Goal: Task Accomplishment & Management: Manage account settings

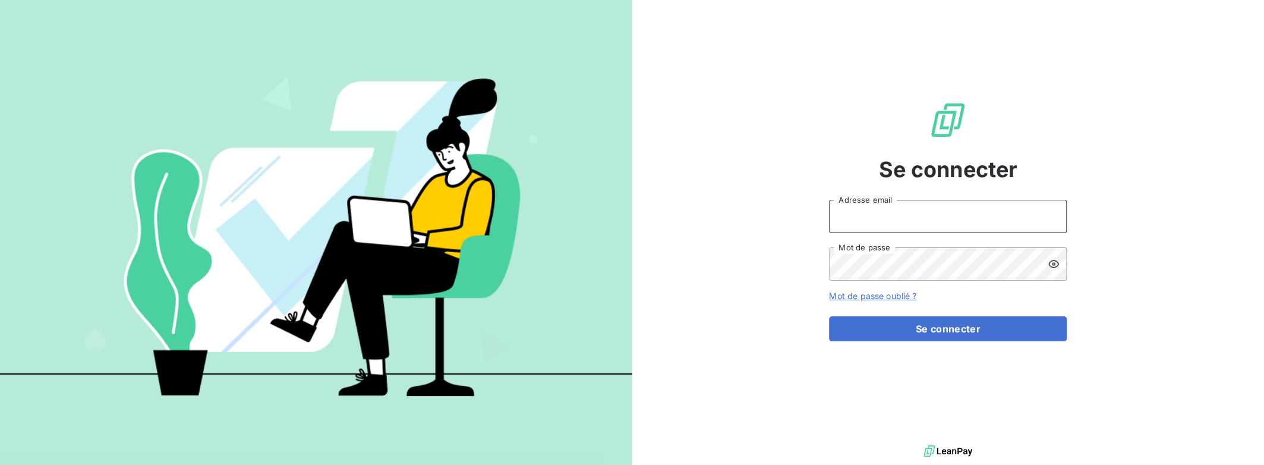
type input "[PERSON_NAME][EMAIL_ADDRESS][DOMAIN_NAME]"
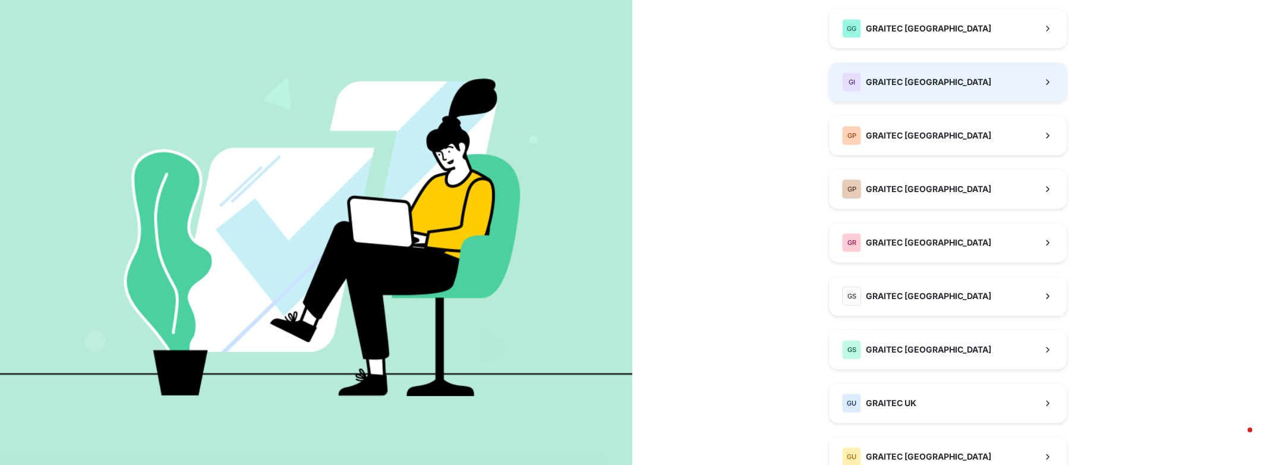
scroll to position [384, 0]
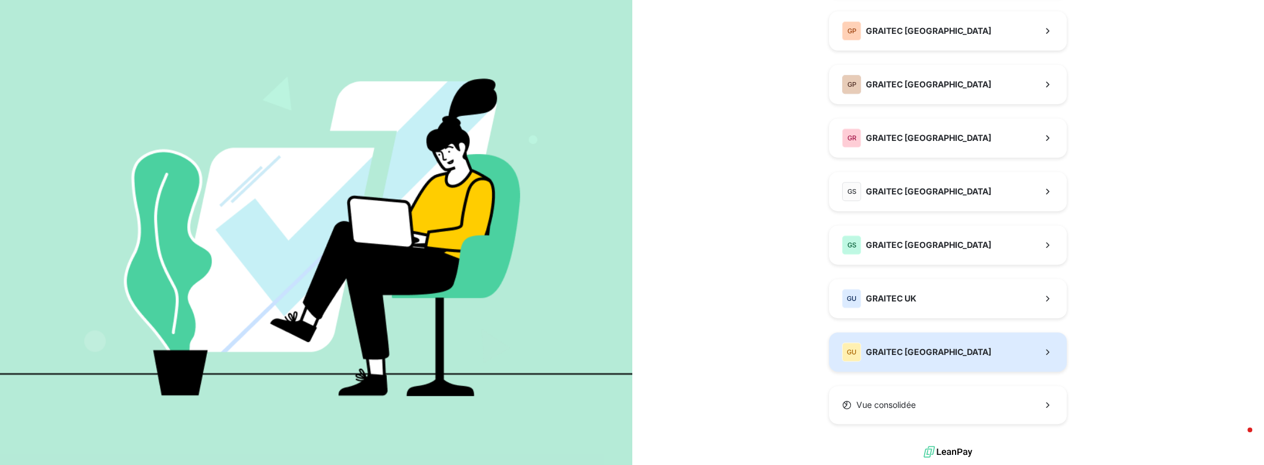
click at [921, 355] on button "GU GRAITEC [GEOGRAPHIC_DATA]" at bounding box center [948, 351] width 238 height 39
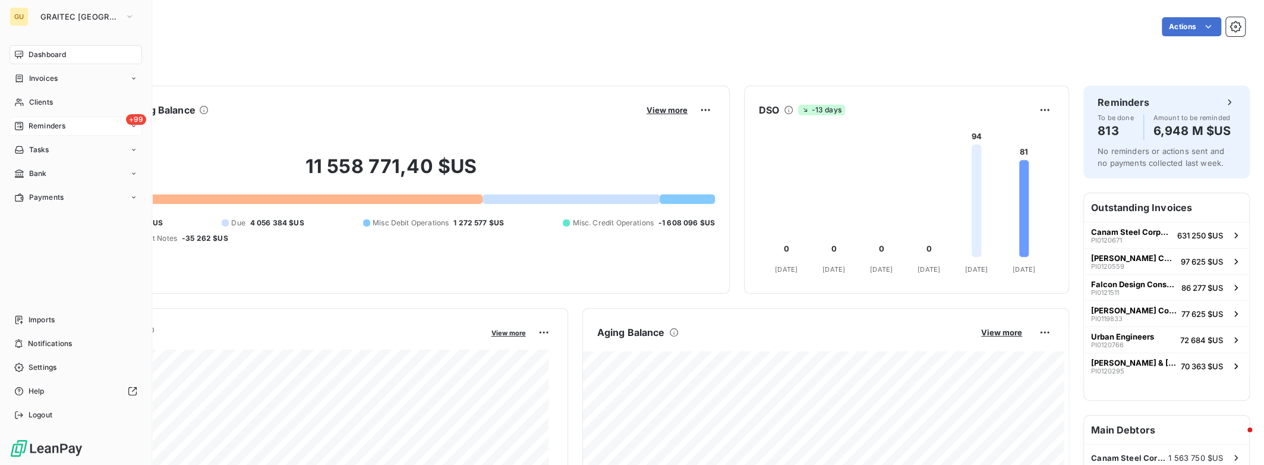
click at [51, 127] on span "Reminders" at bounding box center [47, 126] width 37 height 11
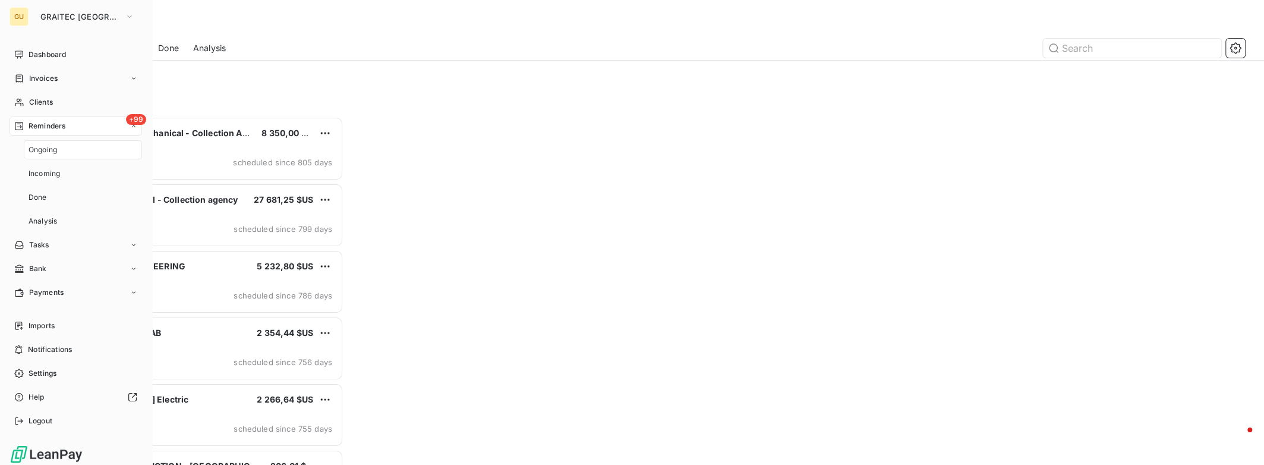
click at [75, 125] on div "+99 Reminders" at bounding box center [76, 125] width 132 height 19
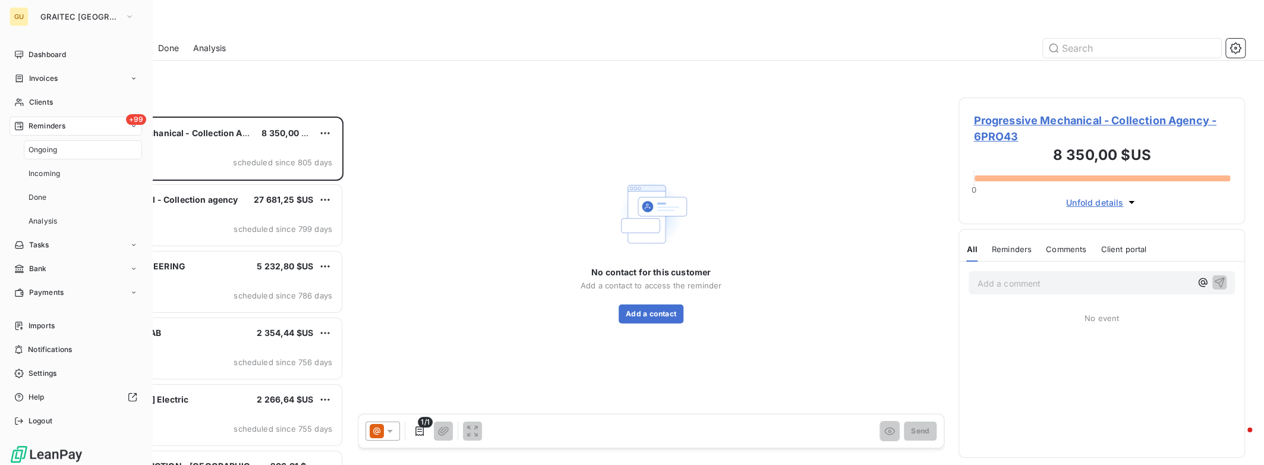
scroll to position [339, 277]
click at [57, 58] on span "Dashboard" at bounding box center [47, 54] width 37 height 11
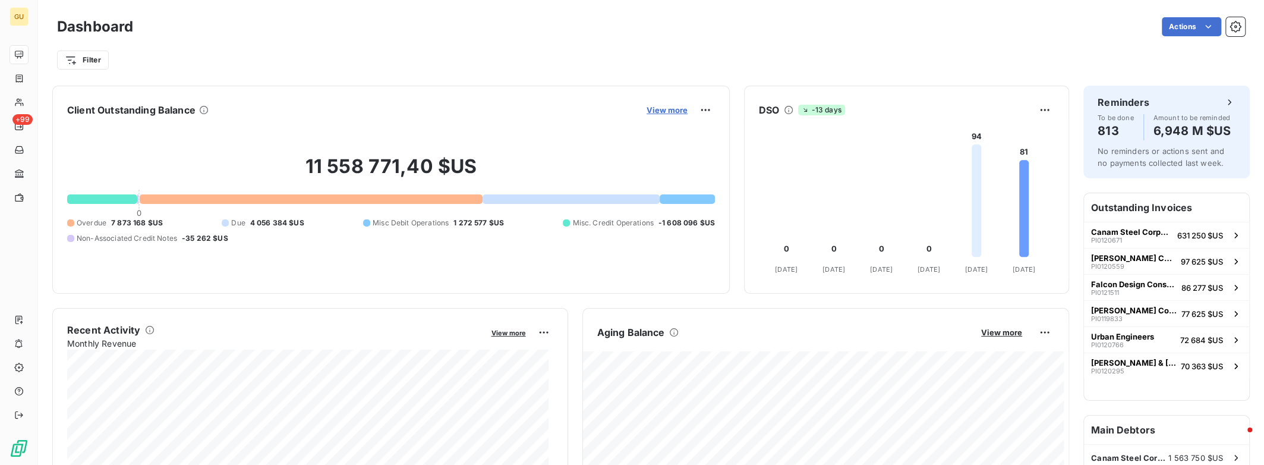
click at [665, 112] on span "View more" at bounding box center [666, 110] width 41 height 10
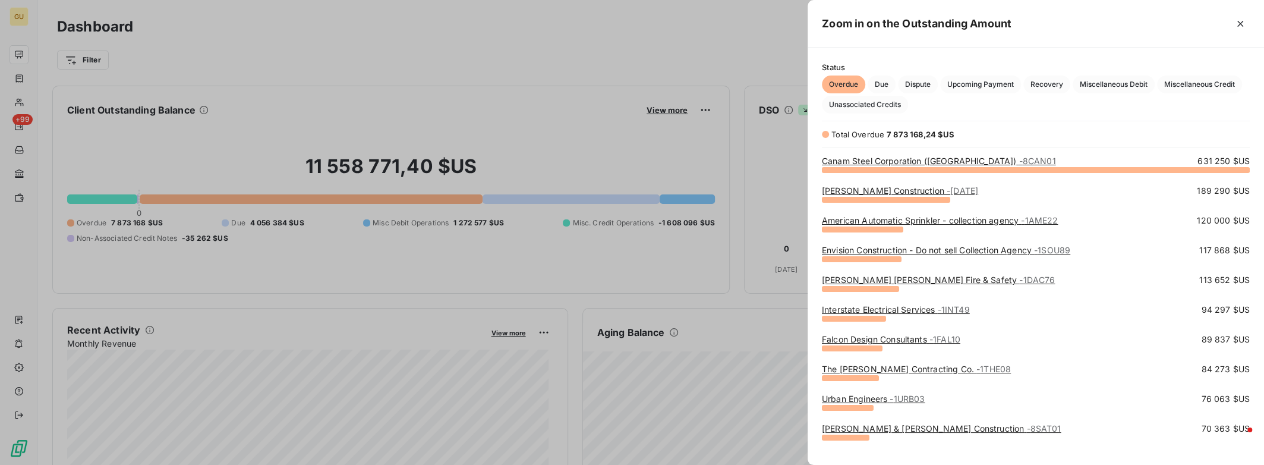
scroll to position [287, 447]
click at [1197, 86] on span "Miscellaneous Credit" at bounding box center [1199, 84] width 85 height 18
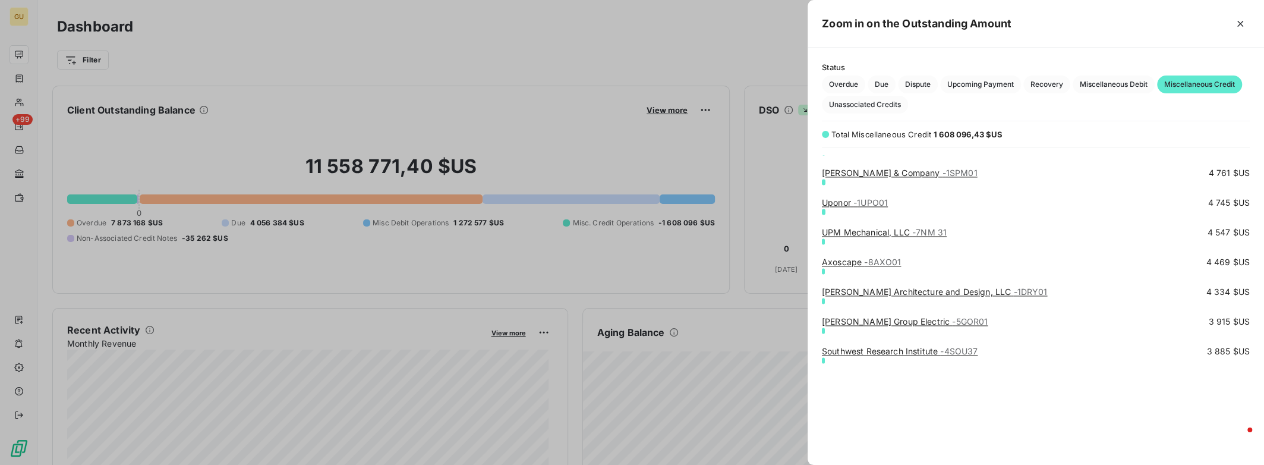
scroll to position [1426, 0]
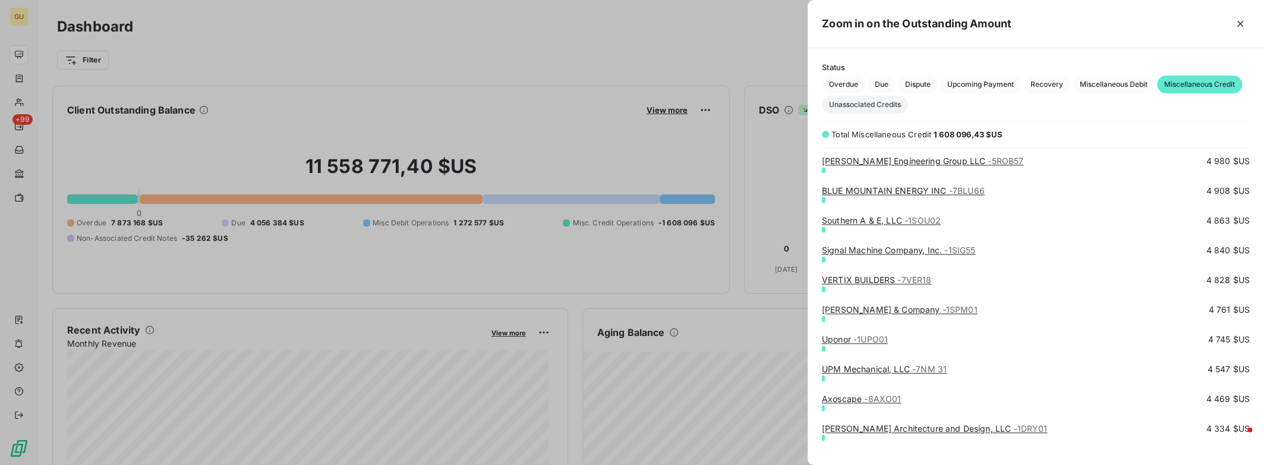
click at [888, 108] on span "Unassociated Credits" at bounding box center [865, 105] width 86 height 18
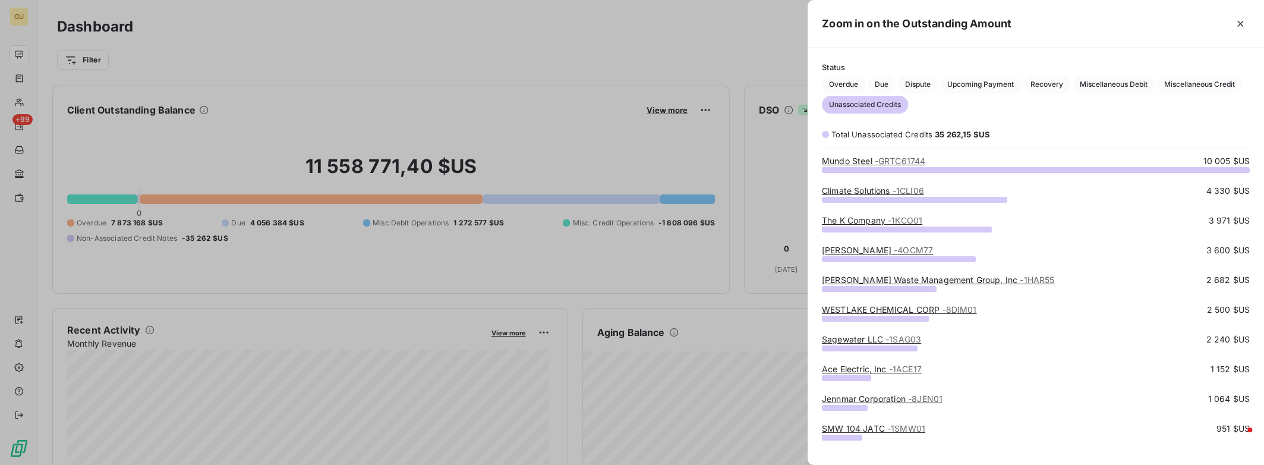
scroll to position [287, 447]
click at [889, 164] on span "- GRTC61744" at bounding box center [899, 161] width 51 height 10
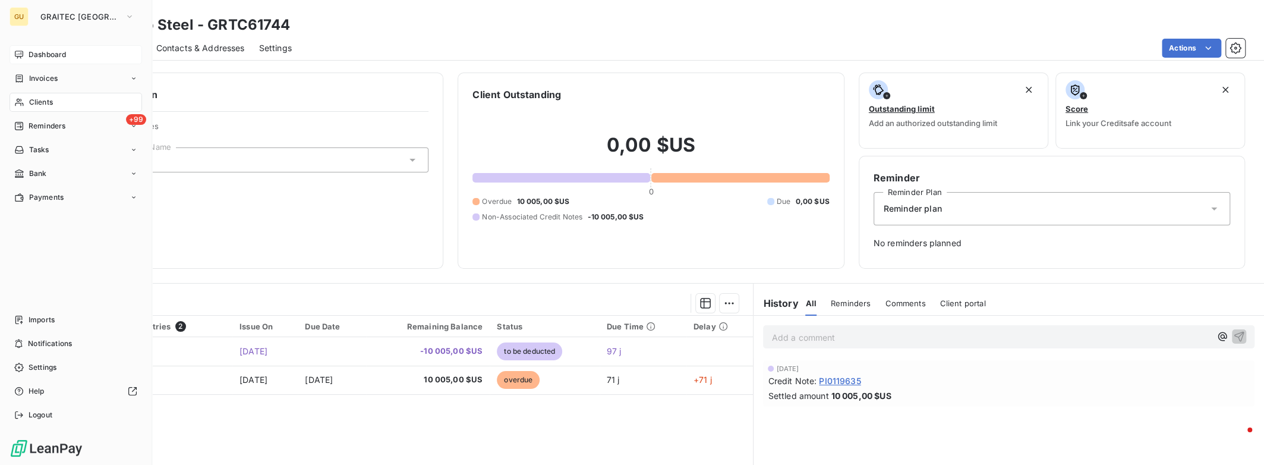
drag, startPoint x: 49, startPoint y: 56, endPoint x: 58, endPoint y: 56, distance: 8.3
click at [49, 56] on span "Dashboard" at bounding box center [47, 54] width 37 height 11
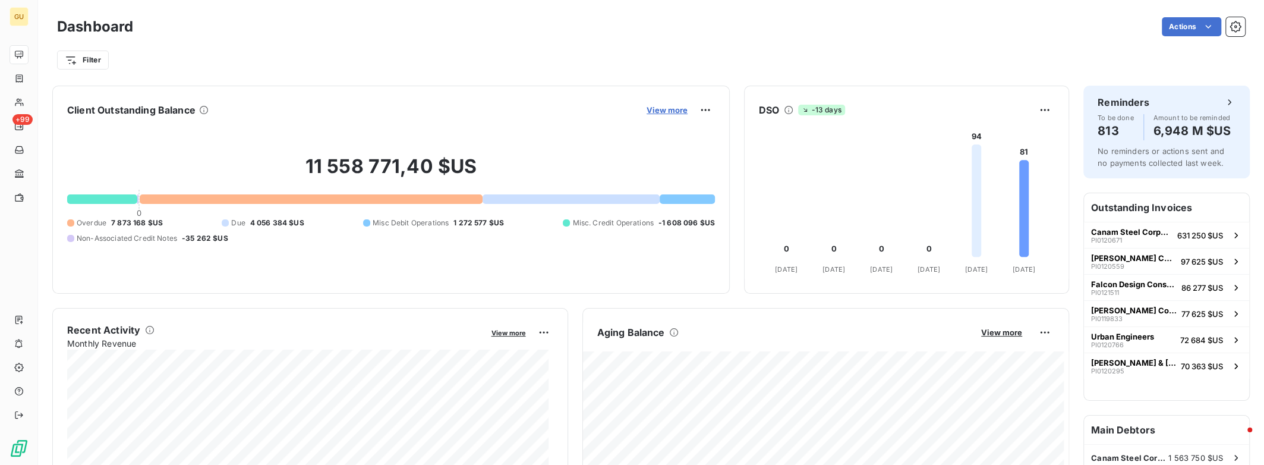
click at [666, 112] on span "View more" at bounding box center [666, 110] width 41 height 10
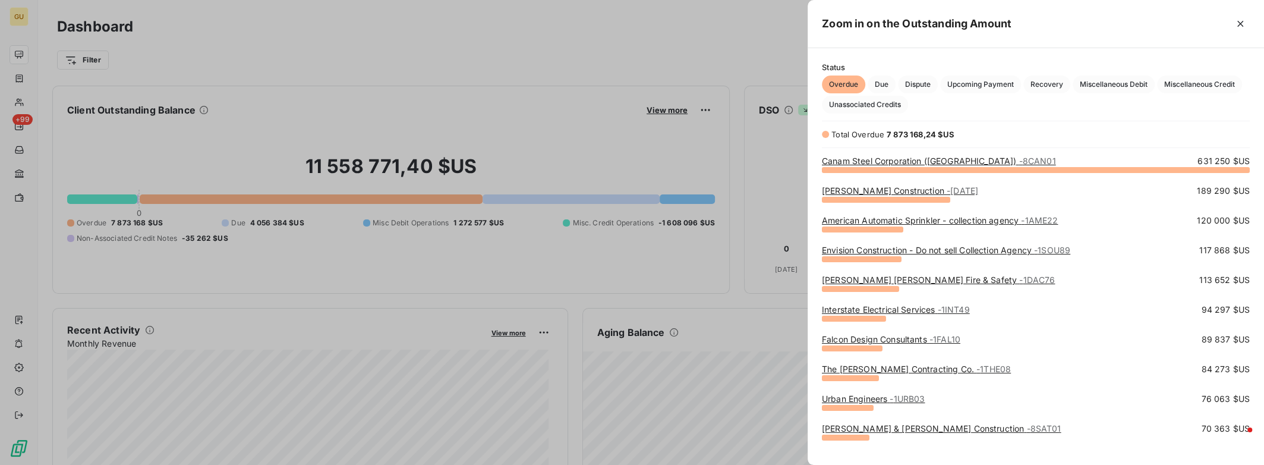
scroll to position [456, 447]
click at [880, 109] on span "Unassociated Credits" at bounding box center [865, 105] width 86 height 18
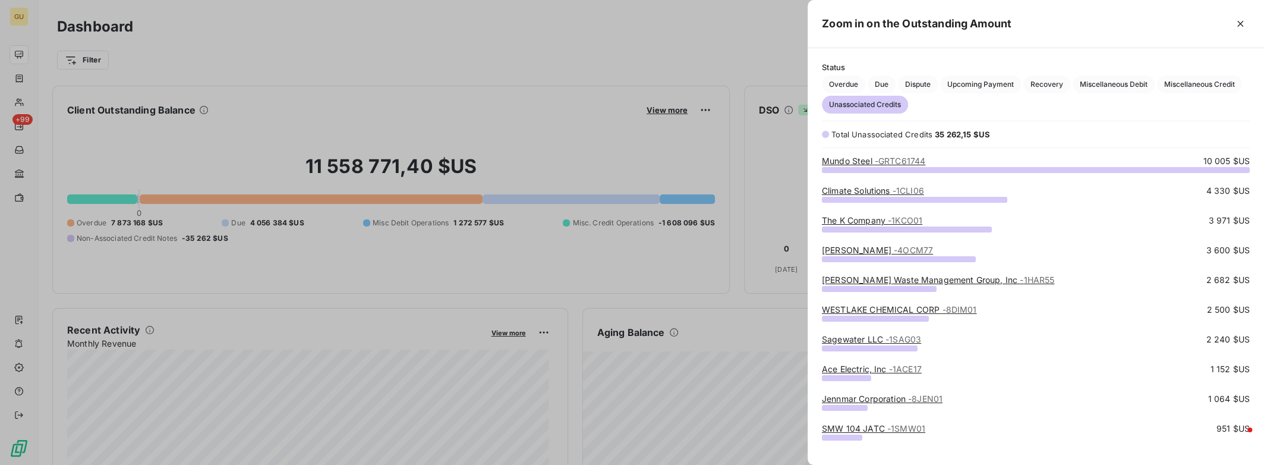
click at [920, 194] on span "- 1CLI06" at bounding box center [907, 190] width 31 height 10
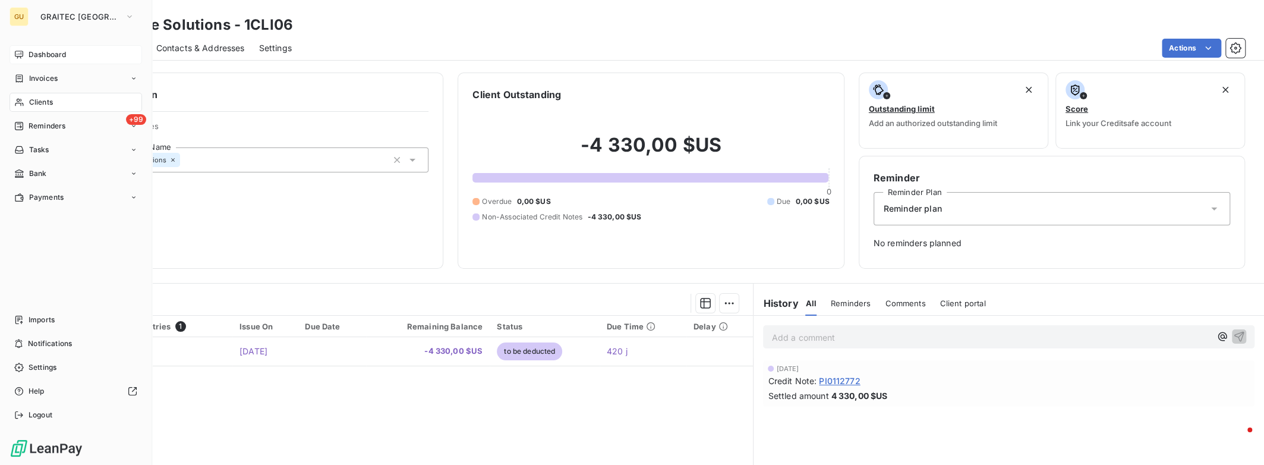
click at [36, 54] on span "Dashboard" at bounding box center [47, 54] width 37 height 11
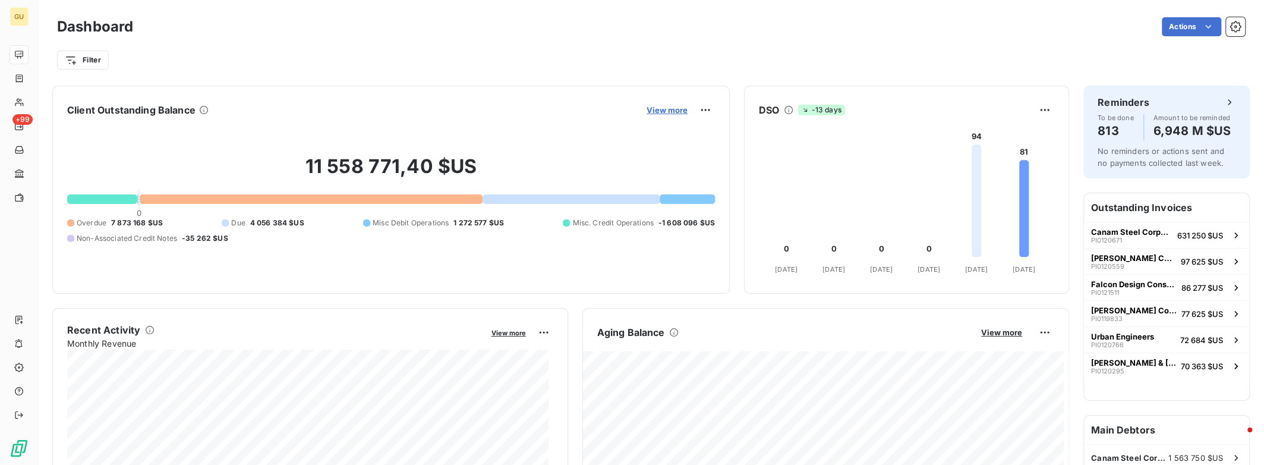
click at [662, 113] on span "View more" at bounding box center [666, 110] width 41 height 10
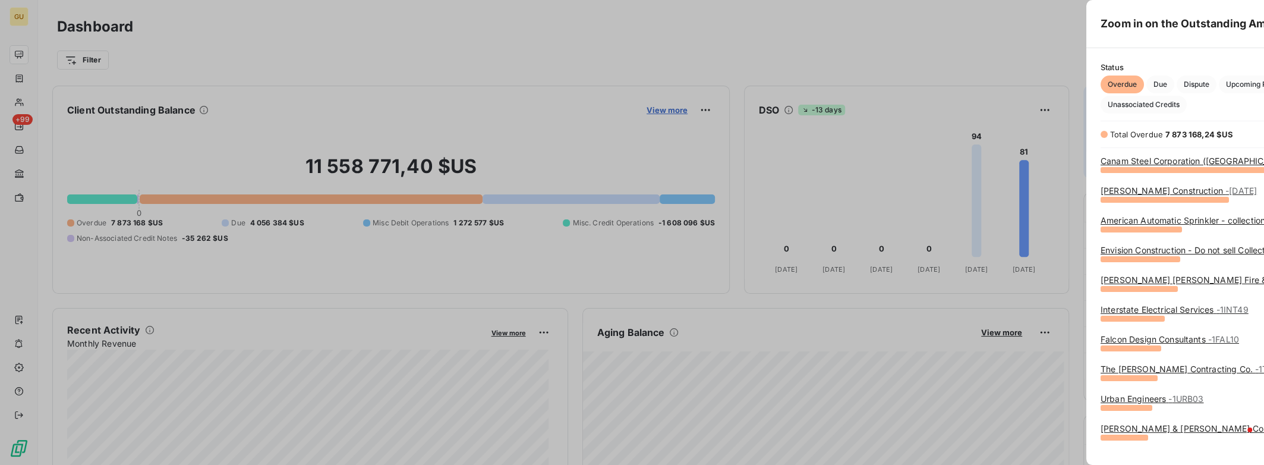
scroll to position [456, 447]
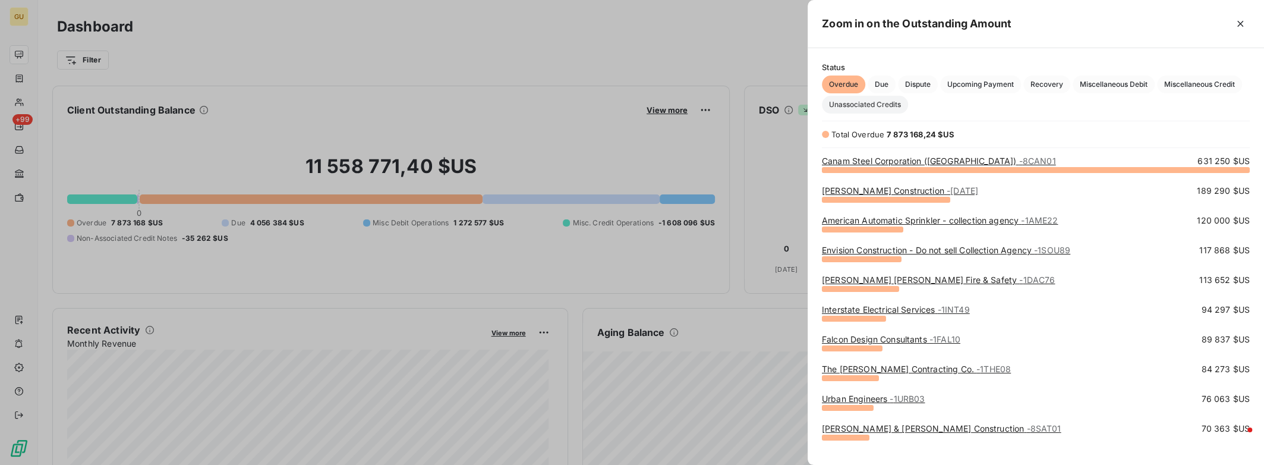
click at [872, 107] on span "Unassociated Credits" at bounding box center [865, 105] width 86 height 18
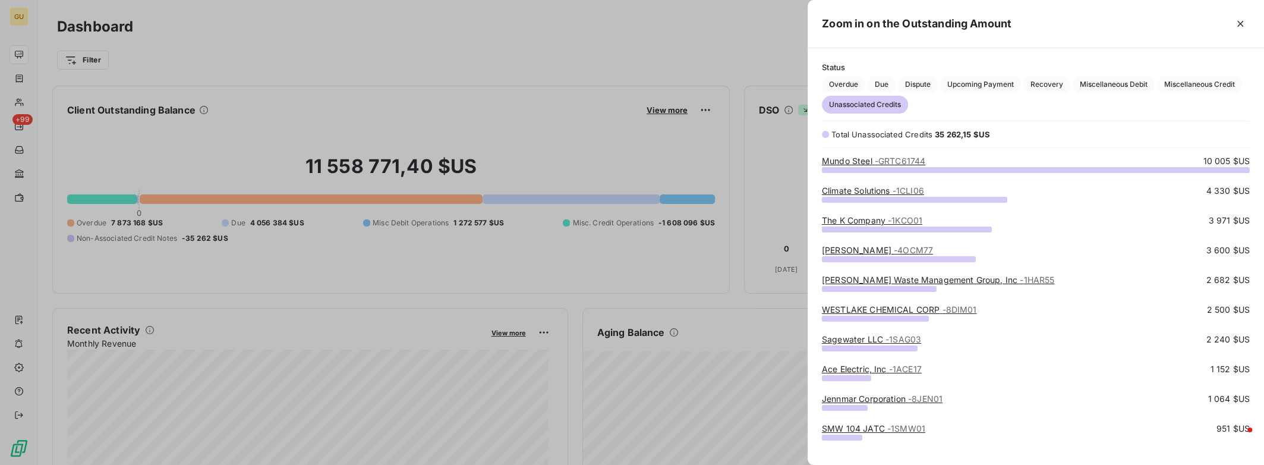
click at [19, 80] on div at bounding box center [632, 232] width 1264 height 465
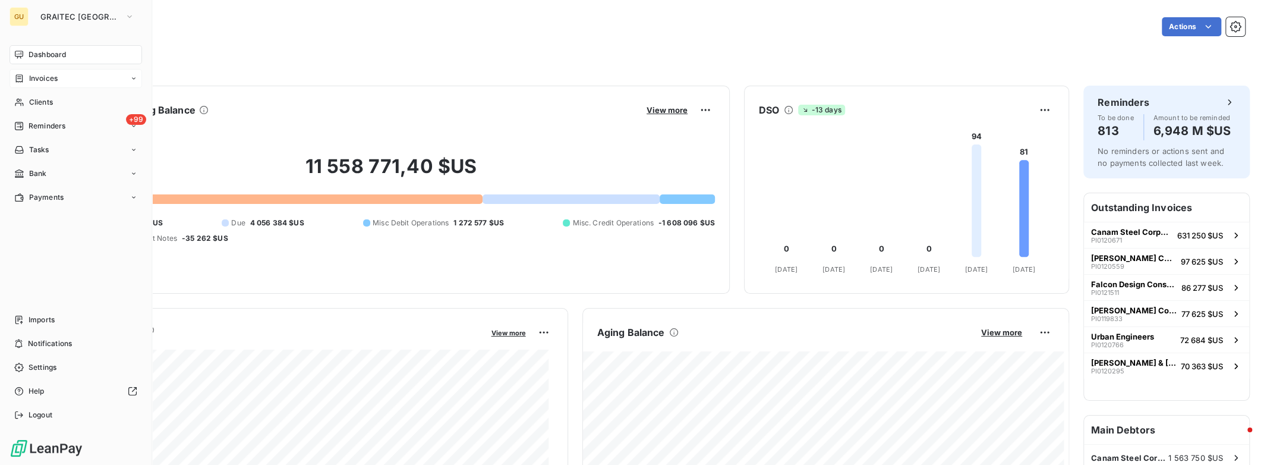
click at [33, 73] on span "Invoices" at bounding box center [43, 78] width 29 height 11
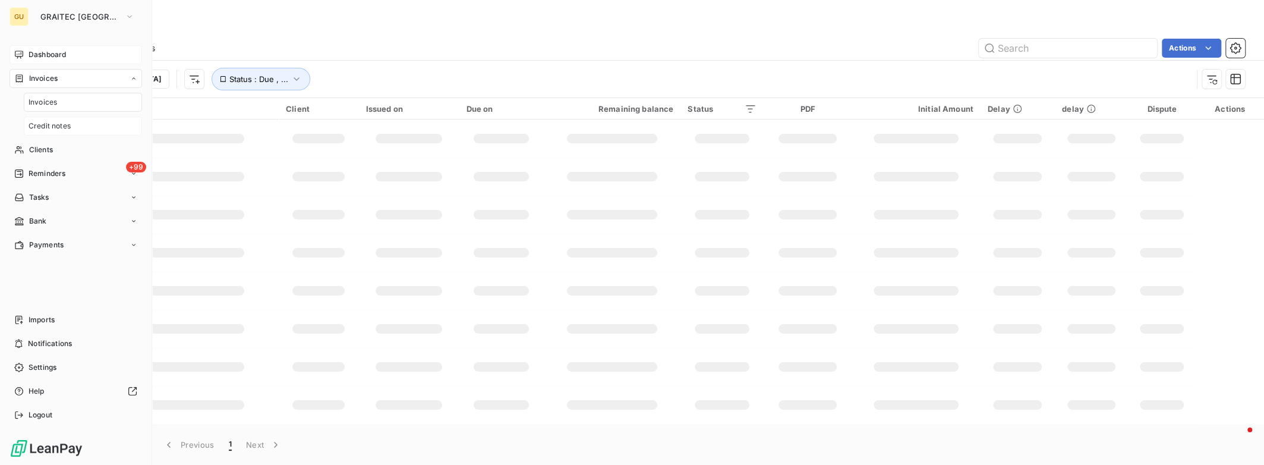
click at [75, 125] on div "Credit notes" at bounding box center [83, 125] width 118 height 19
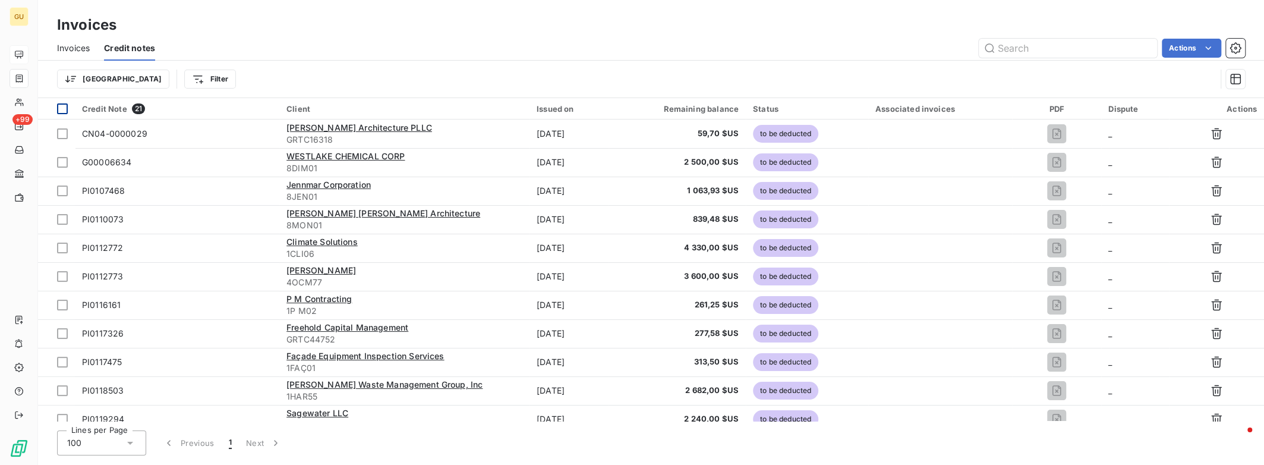
click at [65, 109] on div at bounding box center [62, 108] width 11 height 11
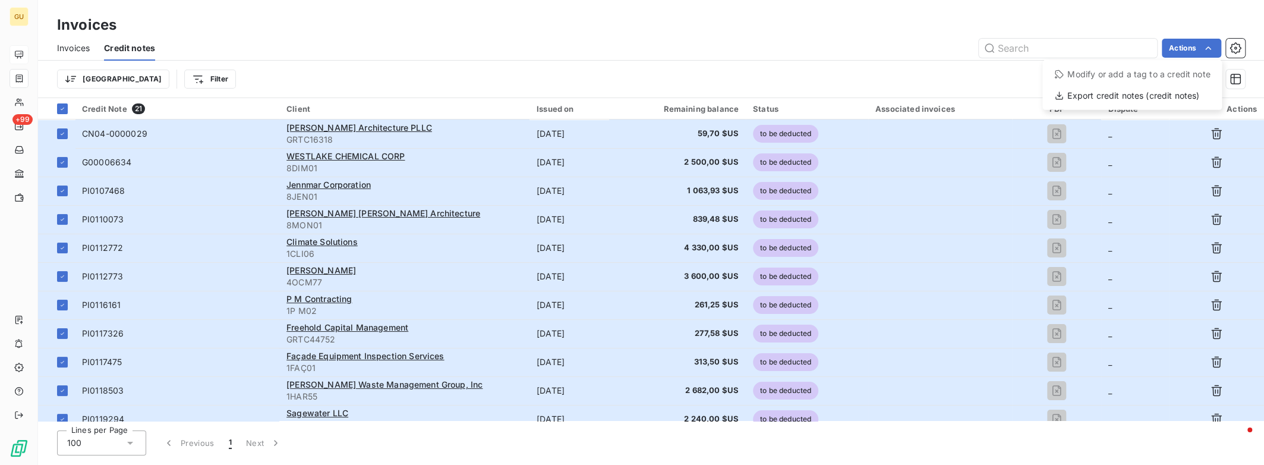
click at [719, 206] on html "GU +99 Invoices Invoices Credit notes Actions Modify or add a tag to a credit n…" at bounding box center [632, 232] width 1264 height 465
click at [59, 106] on icon at bounding box center [62, 108] width 7 height 7
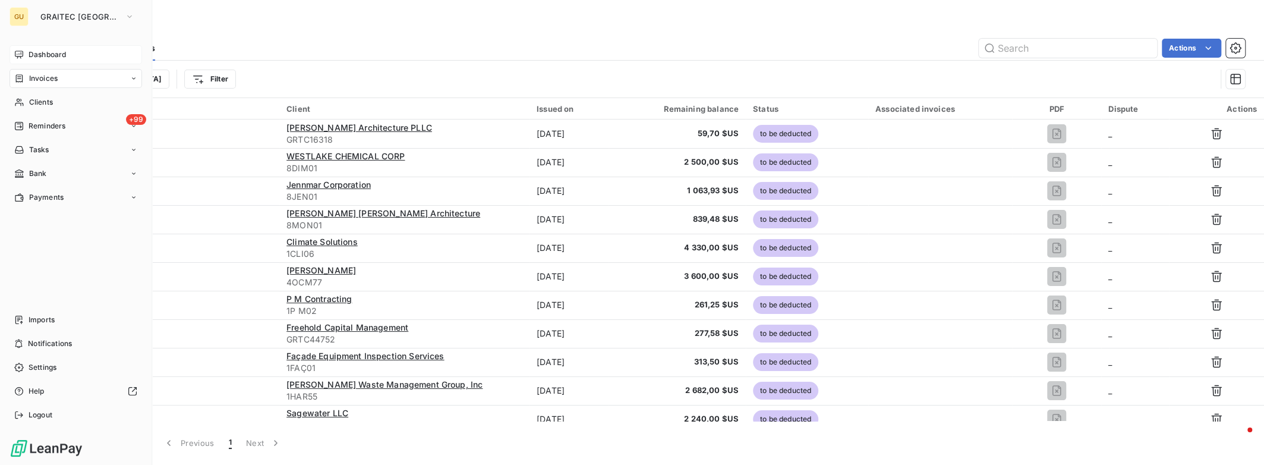
click at [34, 59] on span "Dashboard" at bounding box center [47, 54] width 37 height 11
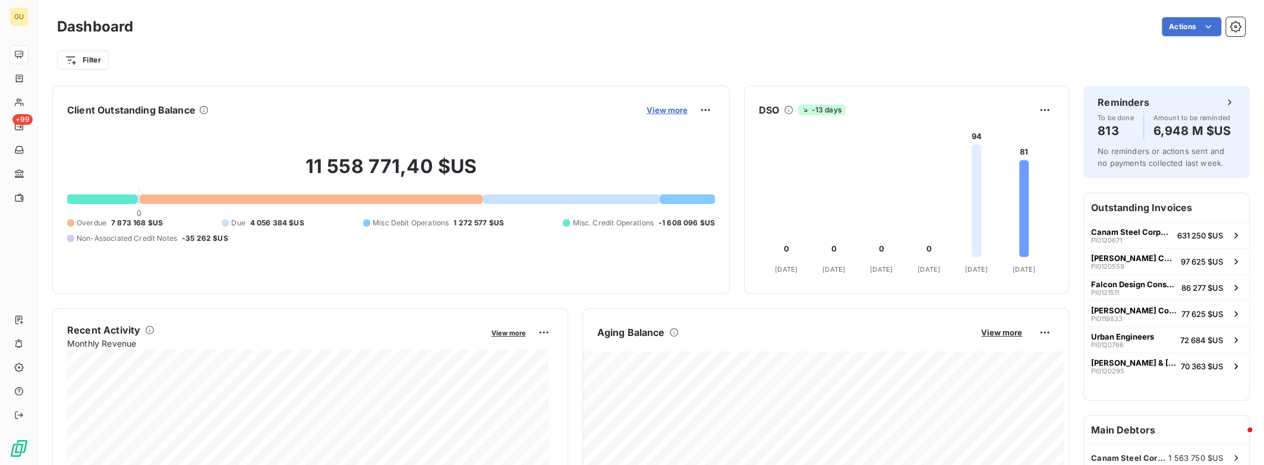
click at [647, 109] on span "View more" at bounding box center [666, 110] width 41 height 10
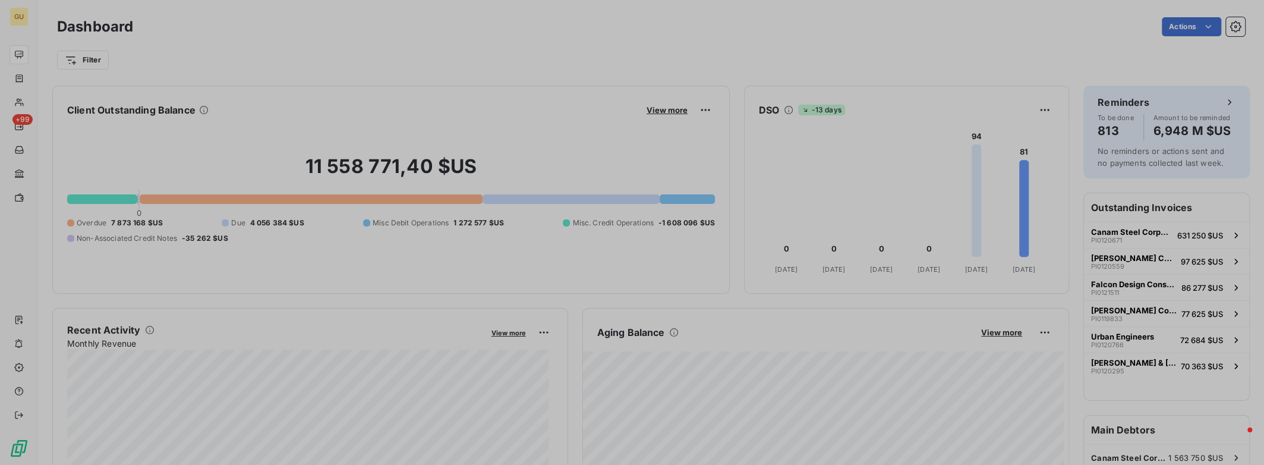
scroll to position [9, 9]
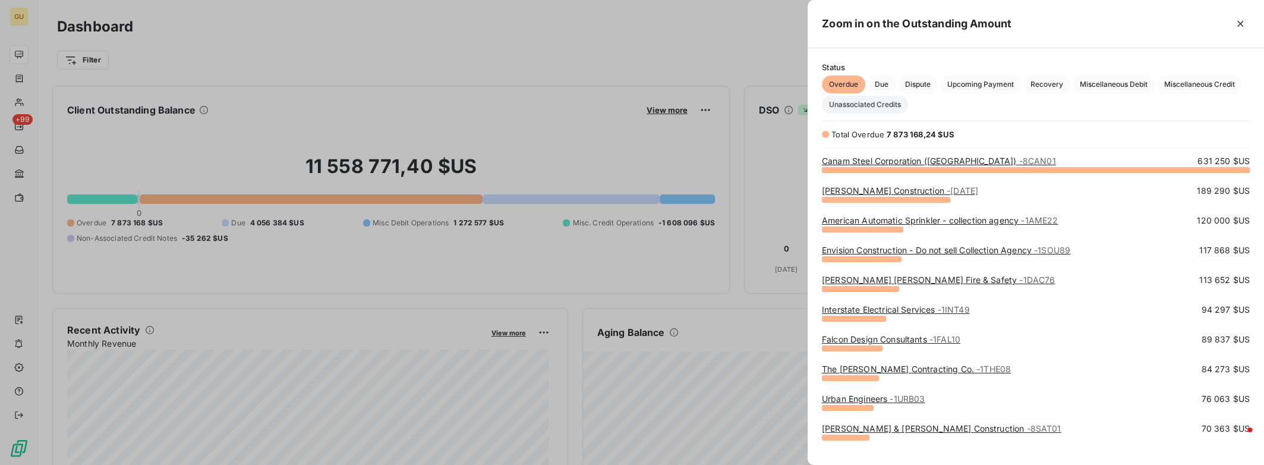
click at [882, 109] on span "Unassociated Credits" at bounding box center [865, 105] width 86 height 18
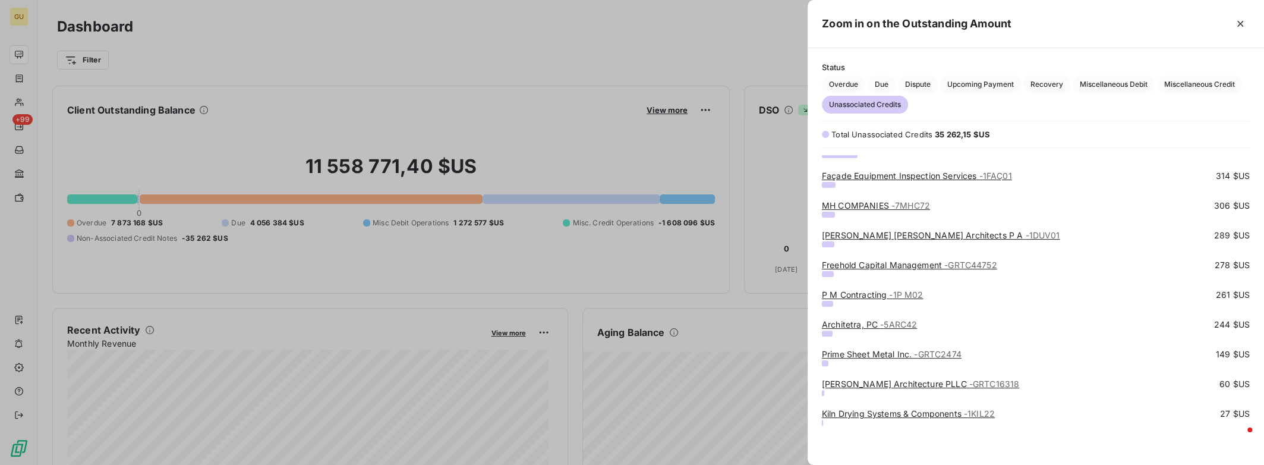
scroll to position [0, 0]
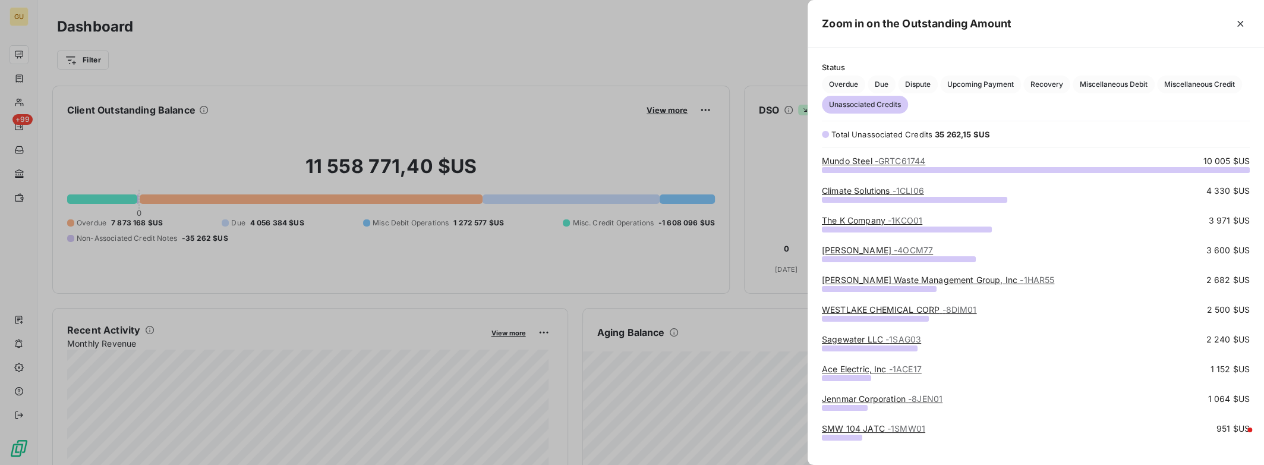
click at [18, 81] on div at bounding box center [632, 232] width 1264 height 465
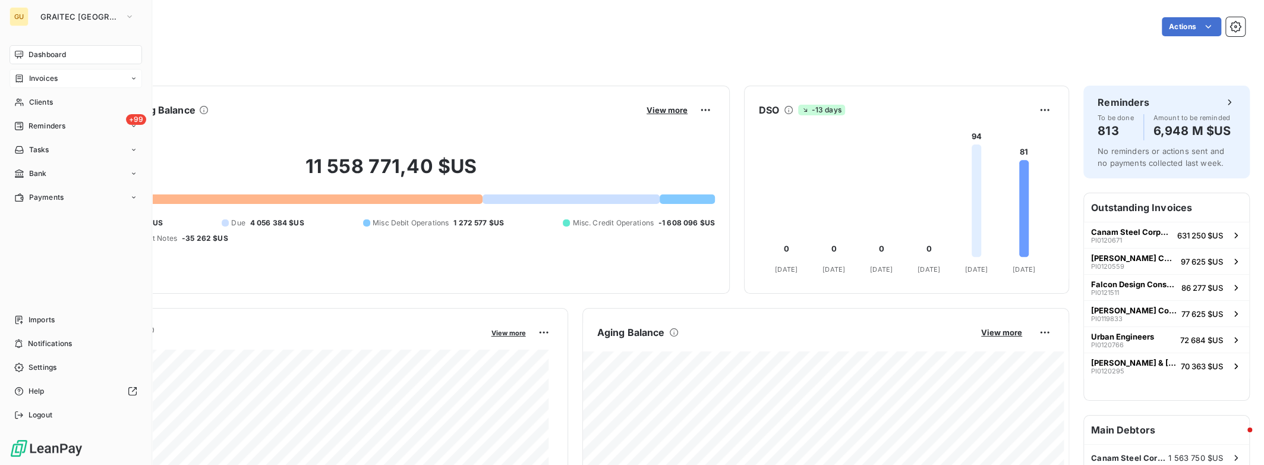
click at [57, 77] on span "Invoices" at bounding box center [43, 78] width 29 height 11
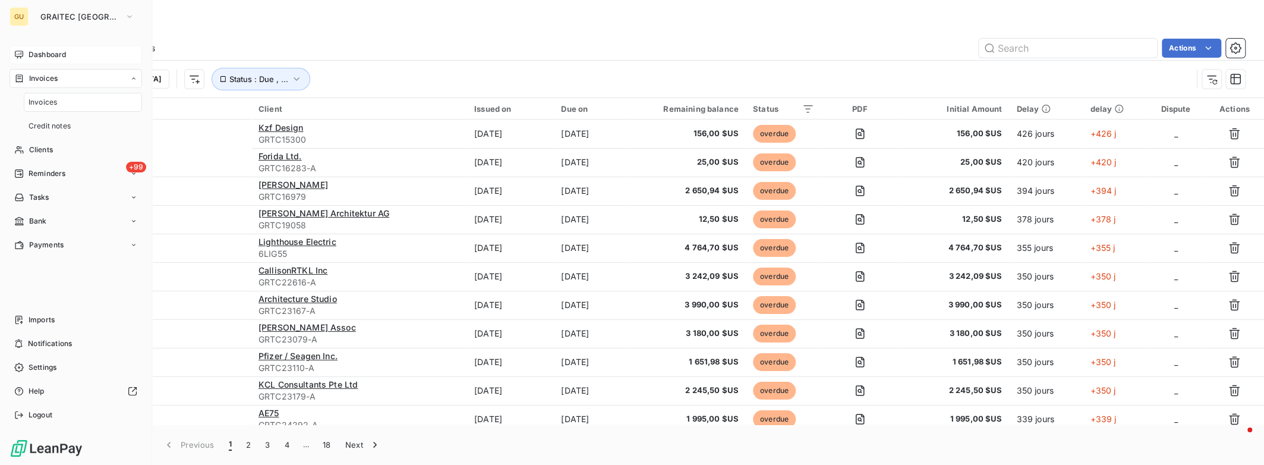
click at [113, 97] on div "Invoices" at bounding box center [83, 102] width 118 height 19
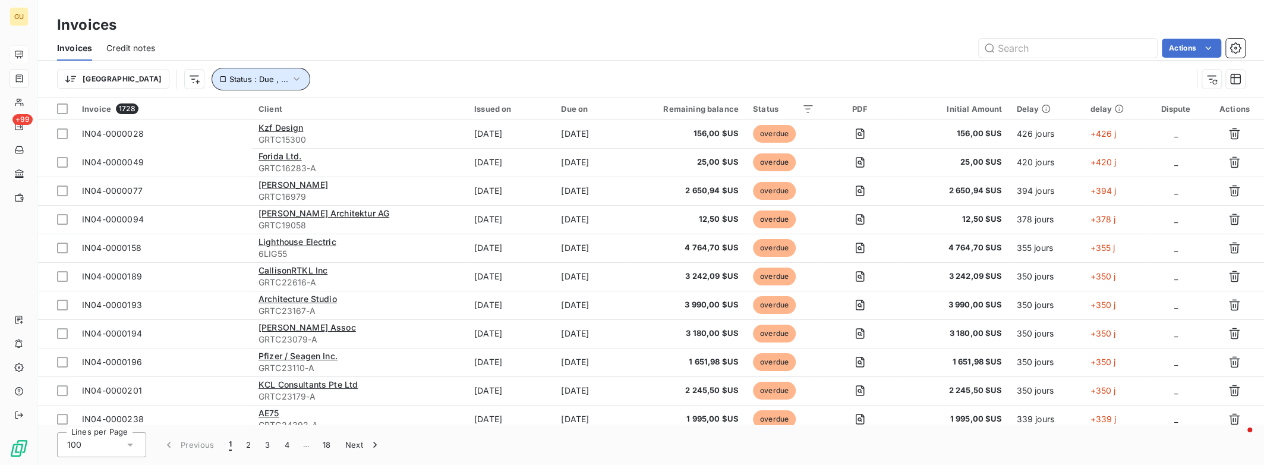
click at [290, 82] on icon "button" at bounding box center [296, 79] width 12 height 12
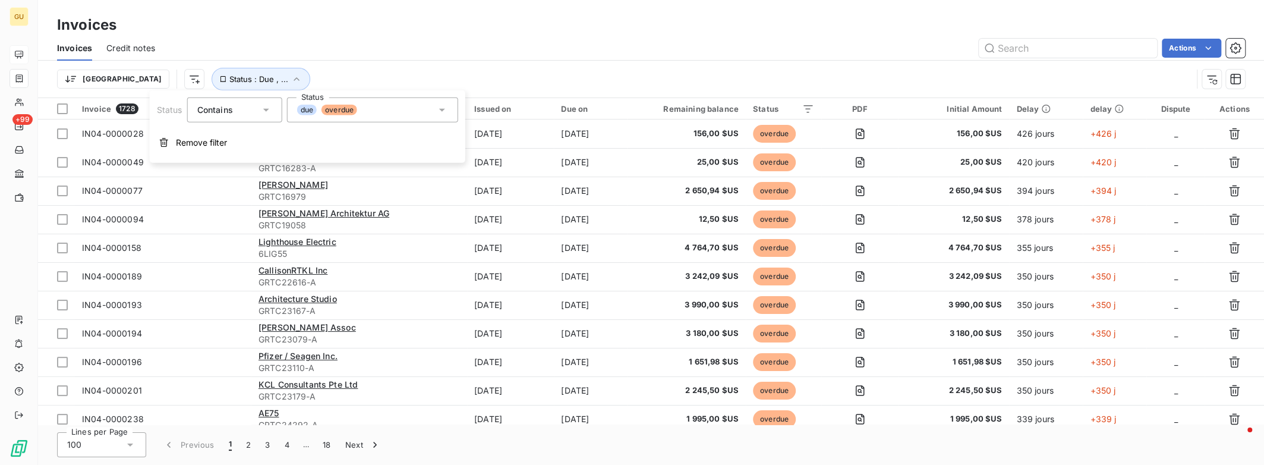
click at [439, 110] on icon at bounding box center [442, 110] width 12 height 12
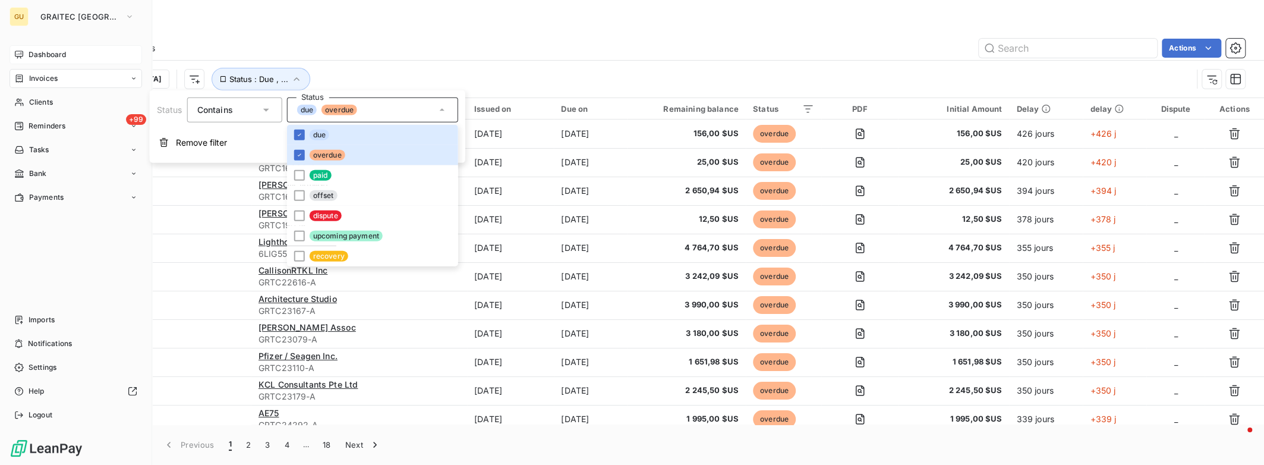
click at [77, 80] on div "Invoices" at bounding box center [76, 78] width 132 height 19
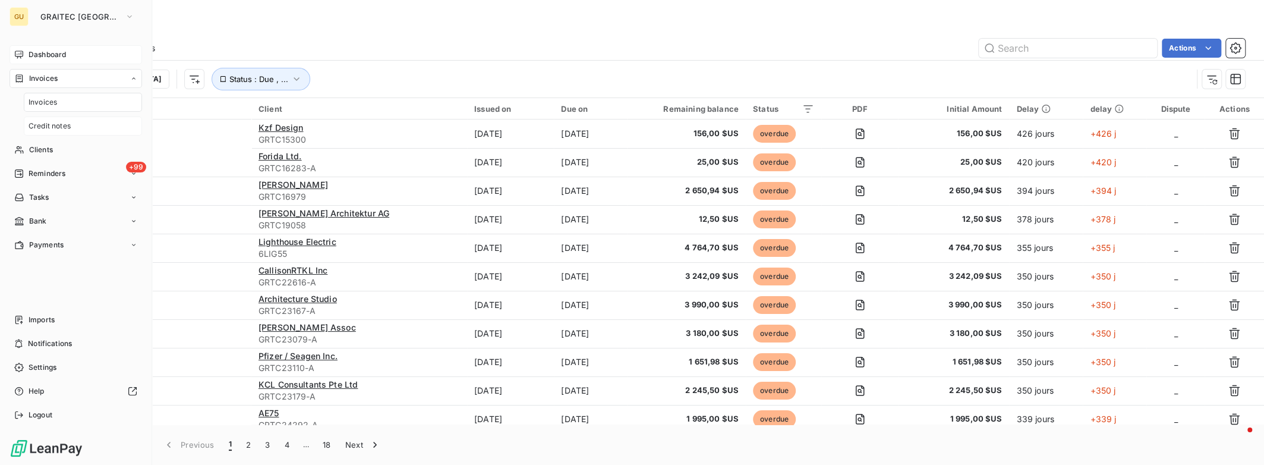
click at [74, 125] on div "Credit notes" at bounding box center [83, 125] width 118 height 19
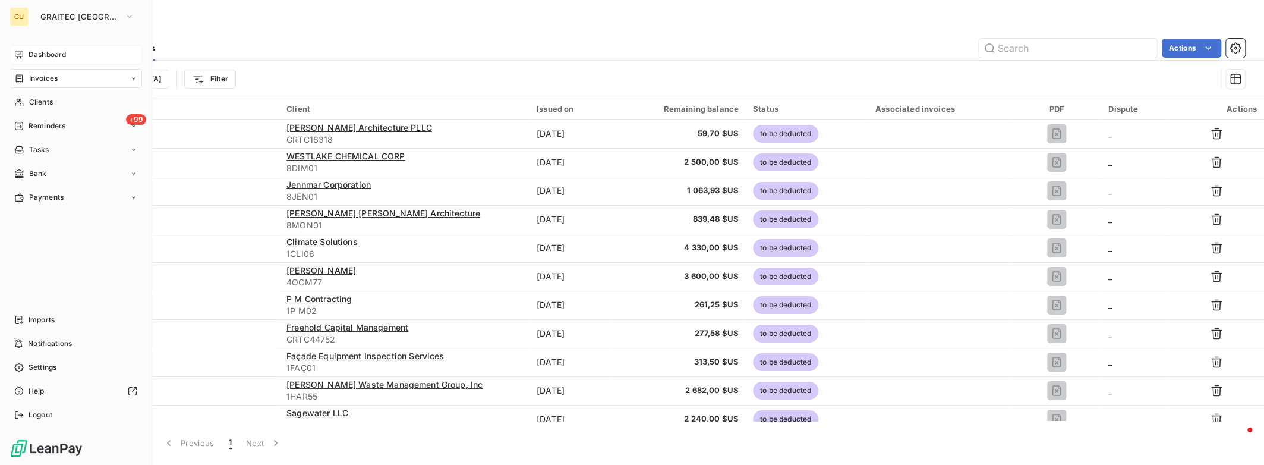
click at [27, 75] on div "Invoices" at bounding box center [35, 78] width 43 height 11
click at [53, 107] on span "Invoices" at bounding box center [43, 102] width 29 height 11
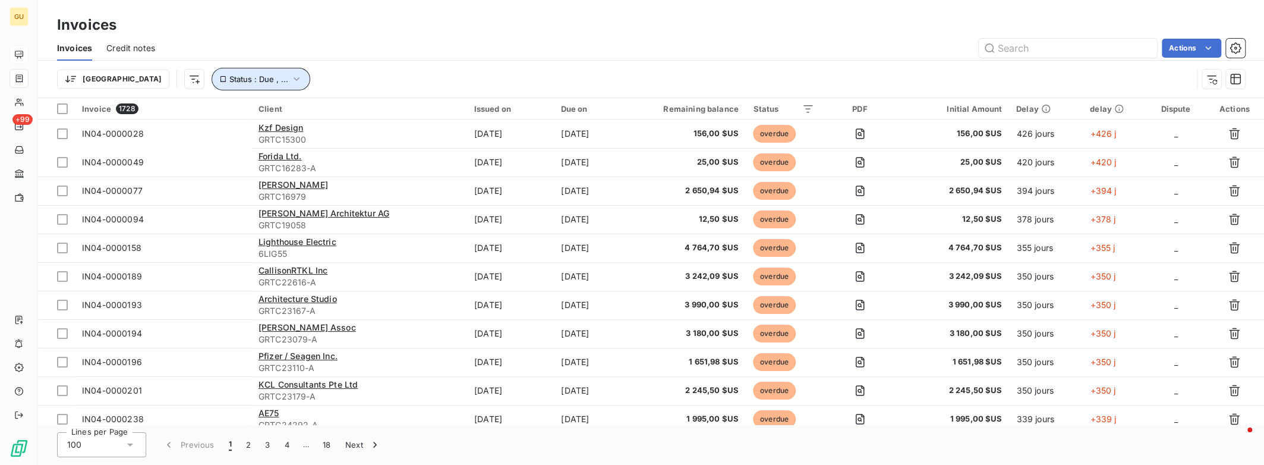
click at [290, 80] on icon "button" at bounding box center [296, 79] width 12 height 12
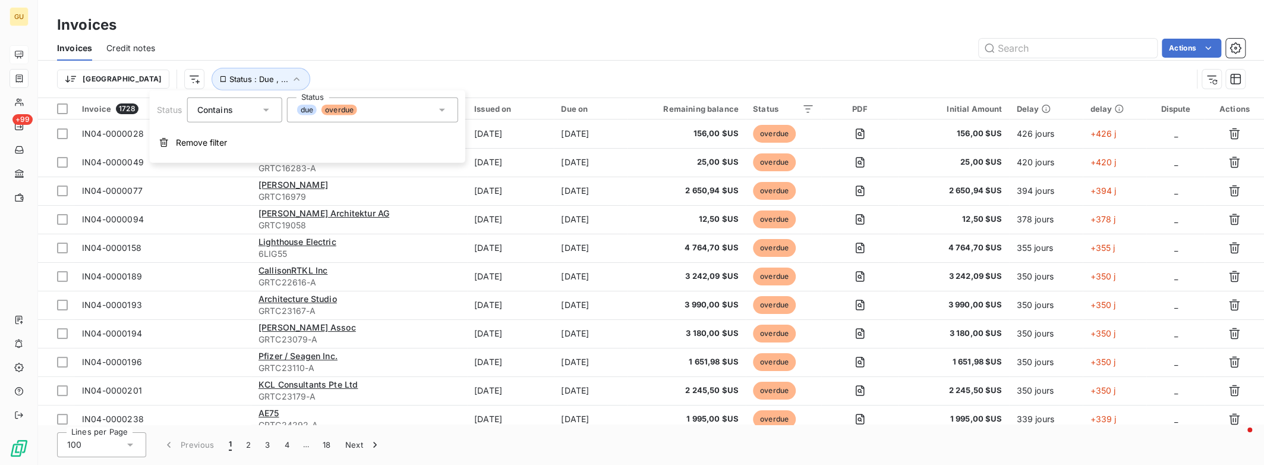
click at [436, 109] on icon at bounding box center [442, 110] width 12 height 12
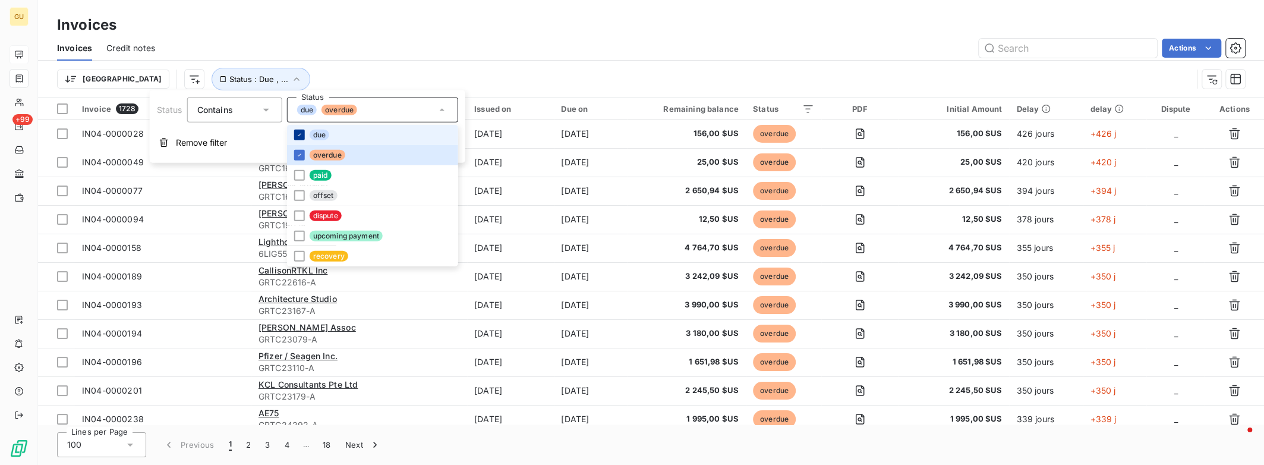
click at [300, 136] on icon at bounding box center [299, 134] width 7 height 7
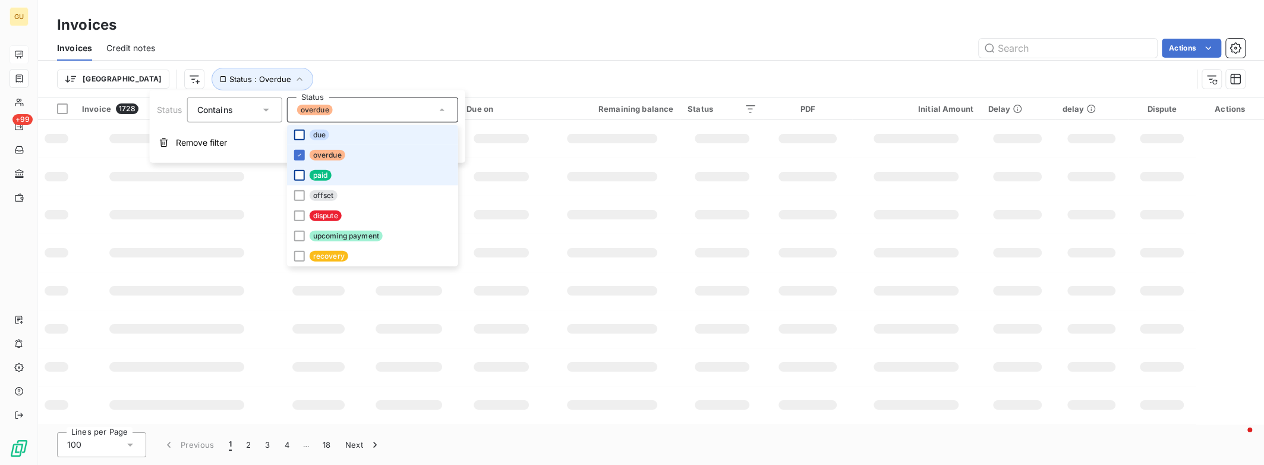
click at [298, 152] on icon at bounding box center [299, 154] width 7 height 7
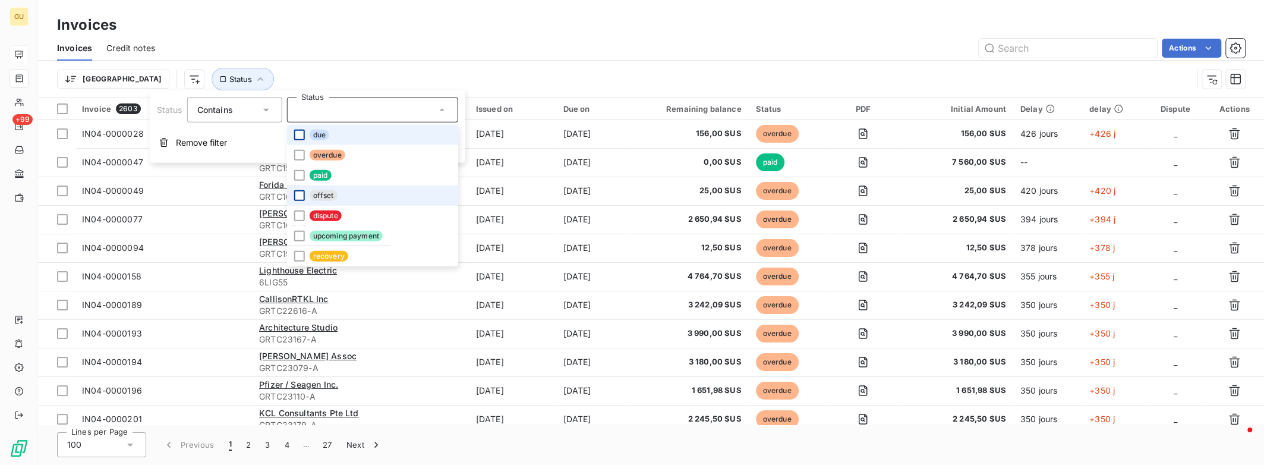
click at [301, 194] on div at bounding box center [299, 195] width 11 height 11
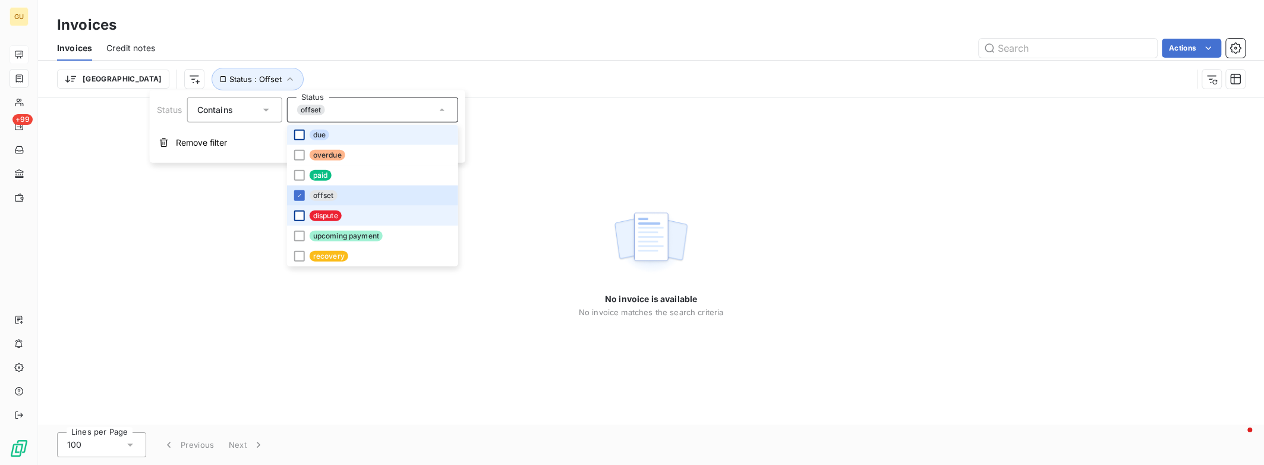
click at [299, 214] on div at bounding box center [299, 215] width 11 height 11
click at [299, 197] on icon at bounding box center [299, 195] width 7 height 7
click at [299, 231] on div at bounding box center [299, 235] width 11 height 11
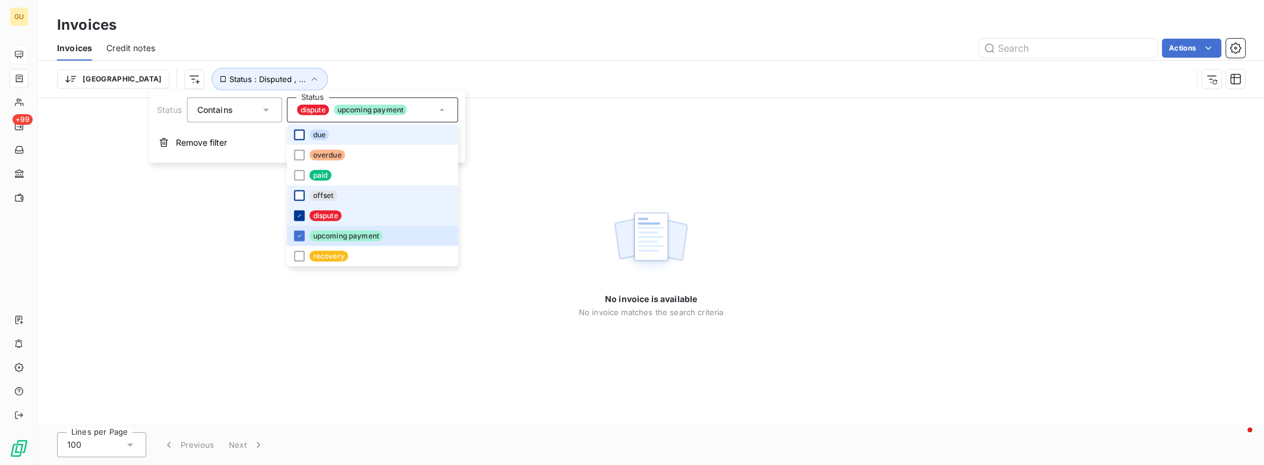
click at [299, 216] on icon at bounding box center [299, 215] width 7 height 7
click at [302, 259] on div at bounding box center [299, 256] width 11 height 11
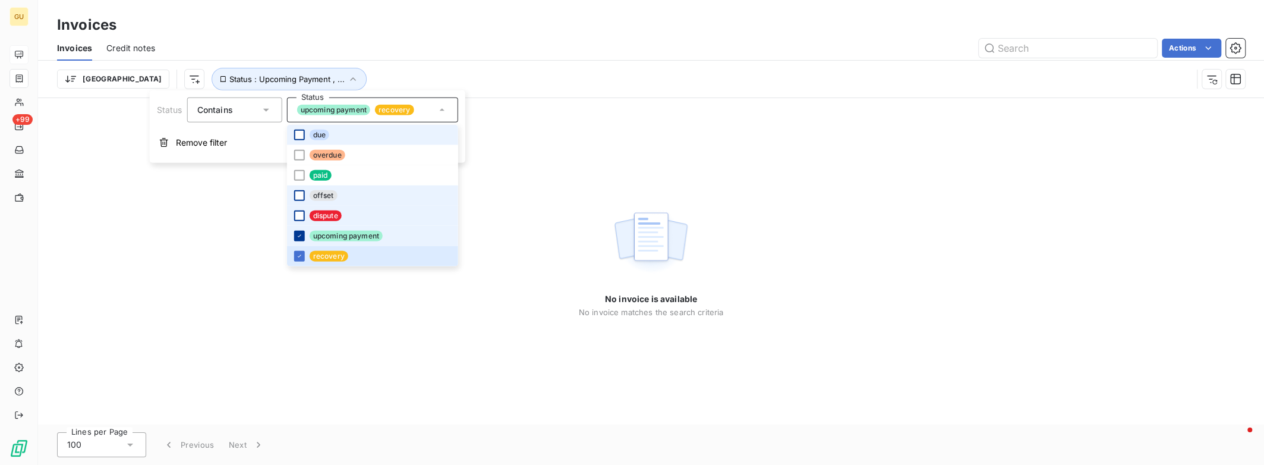
click at [299, 235] on icon at bounding box center [299, 235] width 7 height 7
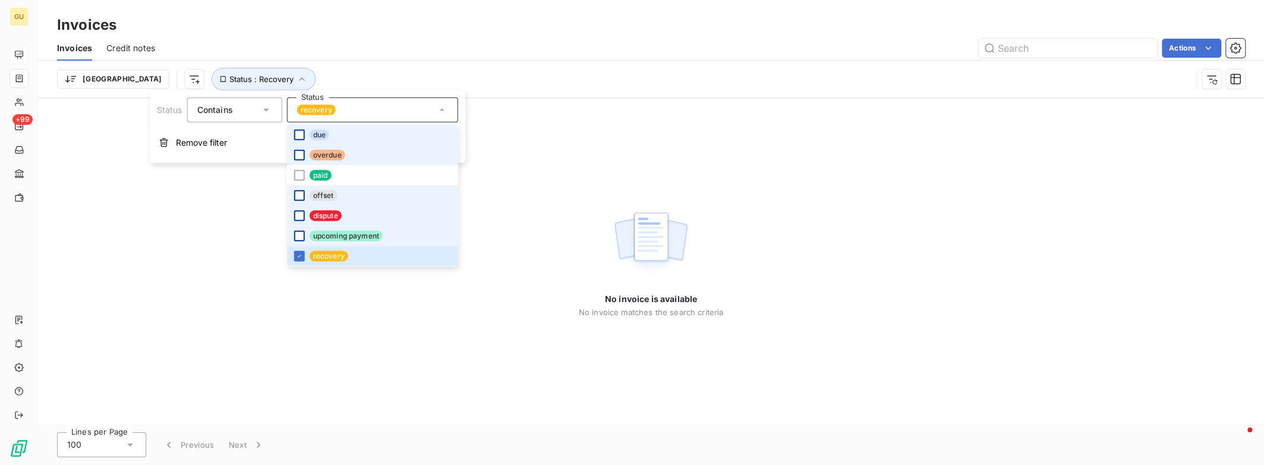
click at [300, 157] on div at bounding box center [299, 155] width 11 height 11
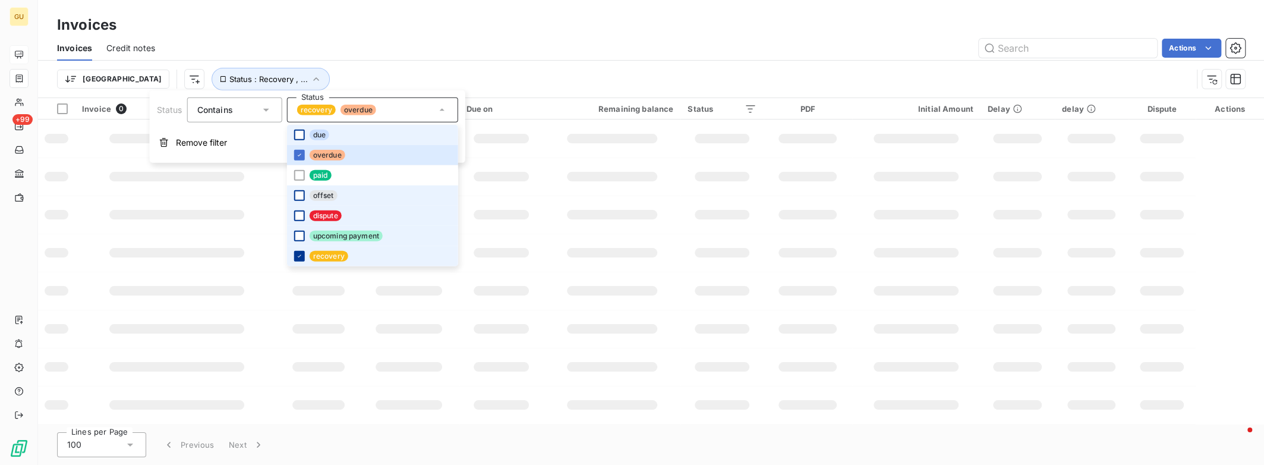
click at [301, 254] on icon at bounding box center [300, 255] width 4 height 2
click at [301, 131] on div at bounding box center [299, 135] width 11 height 11
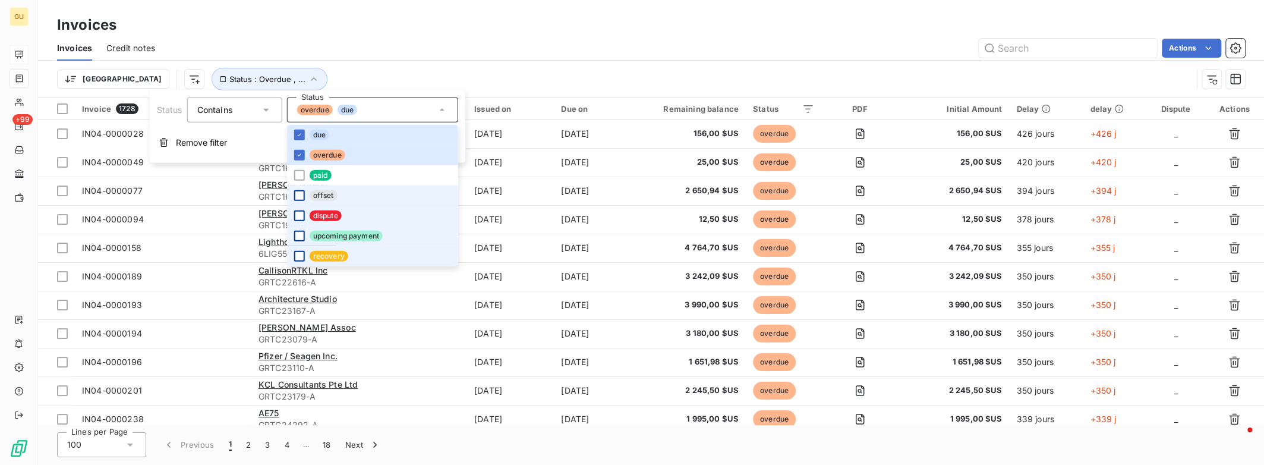
click at [266, 108] on icon at bounding box center [266, 110] width 12 height 12
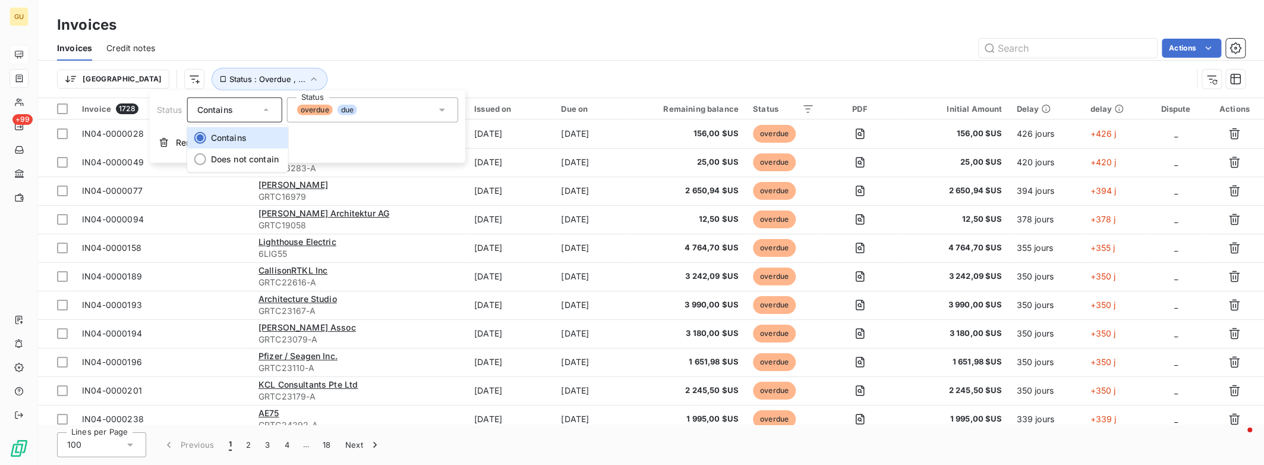
click at [266, 108] on icon at bounding box center [266, 110] width 12 height 12
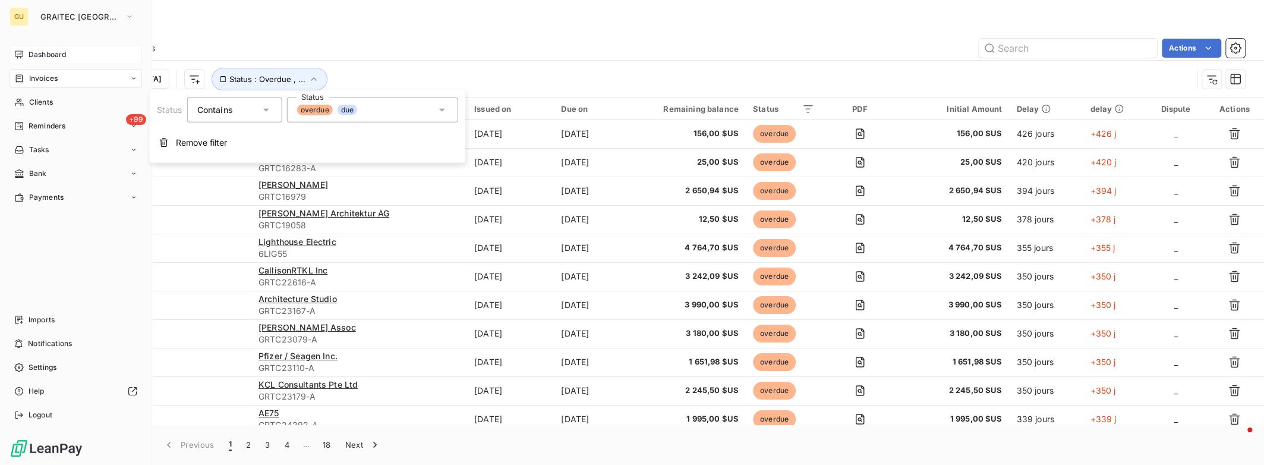
click at [40, 78] on span "Invoices" at bounding box center [43, 78] width 29 height 11
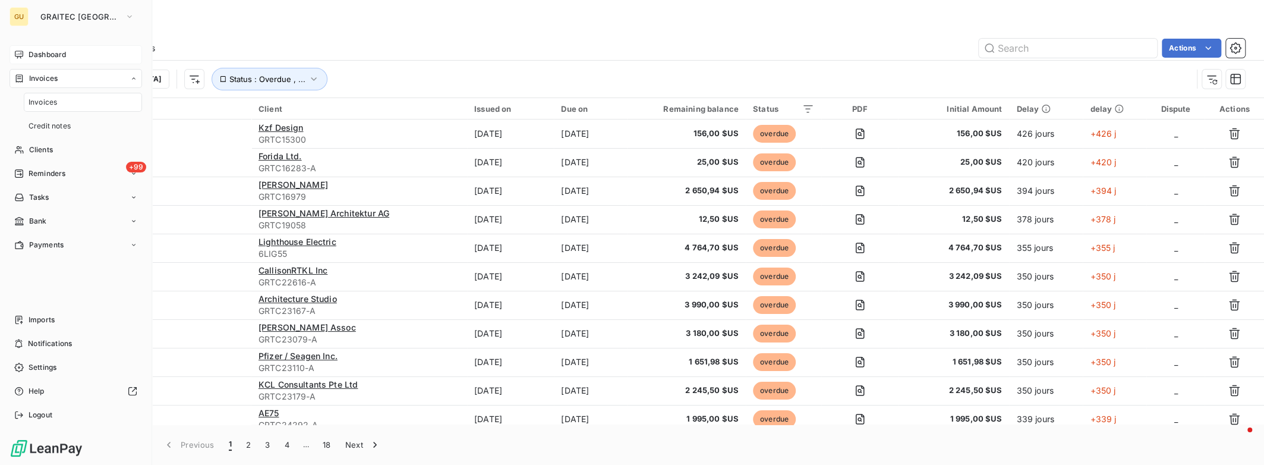
click at [93, 55] on div "Dashboard" at bounding box center [76, 54] width 132 height 19
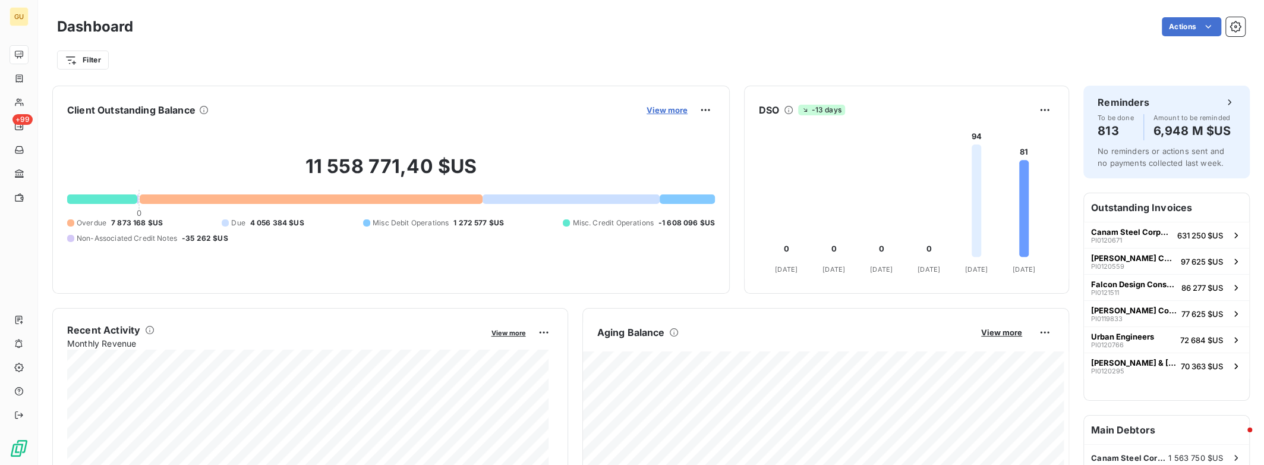
click at [658, 112] on span "View more" at bounding box center [666, 110] width 41 height 10
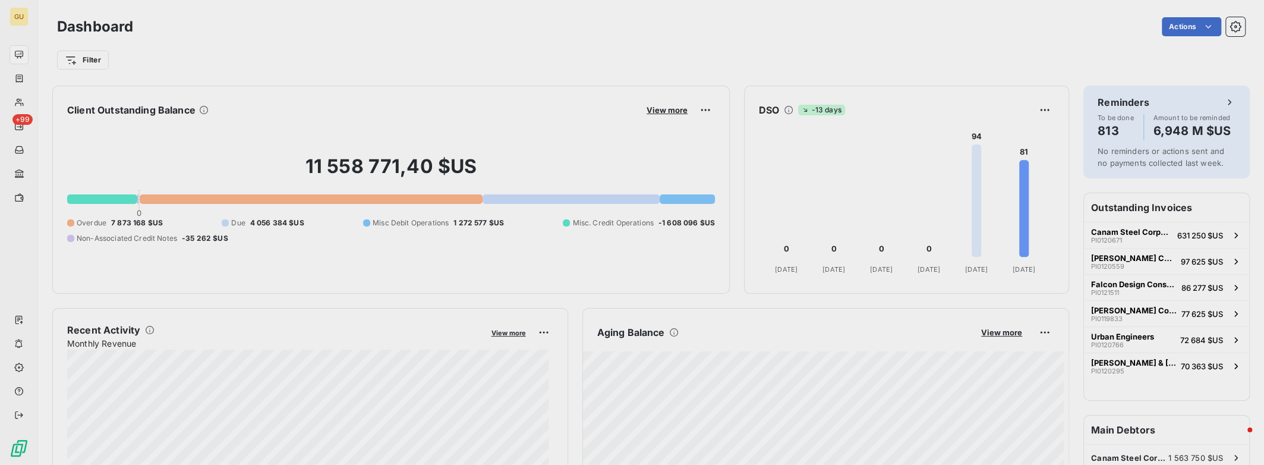
scroll to position [456, 447]
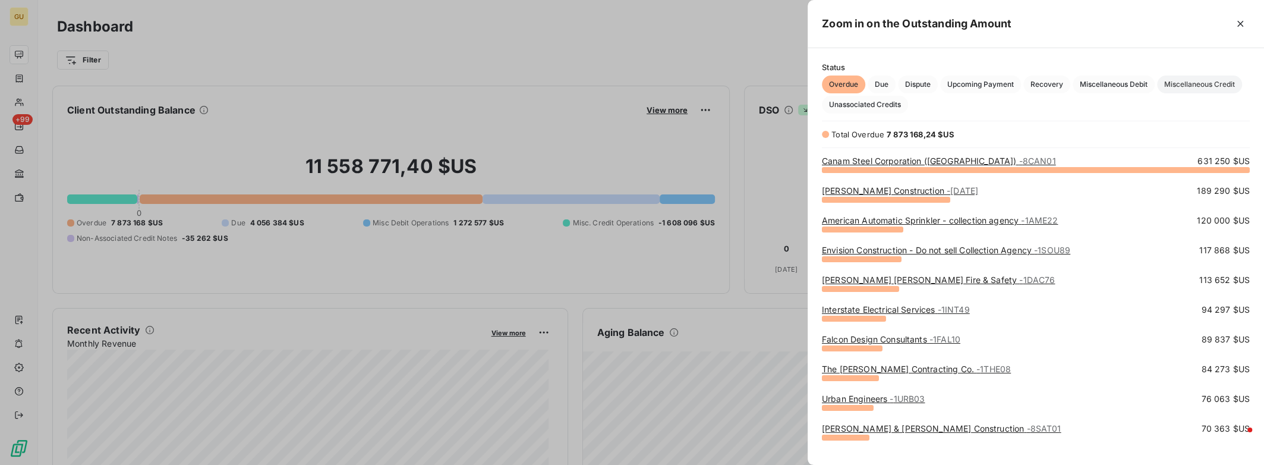
click at [1183, 83] on span "Miscellaneous Credit" at bounding box center [1199, 84] width 85 height 18
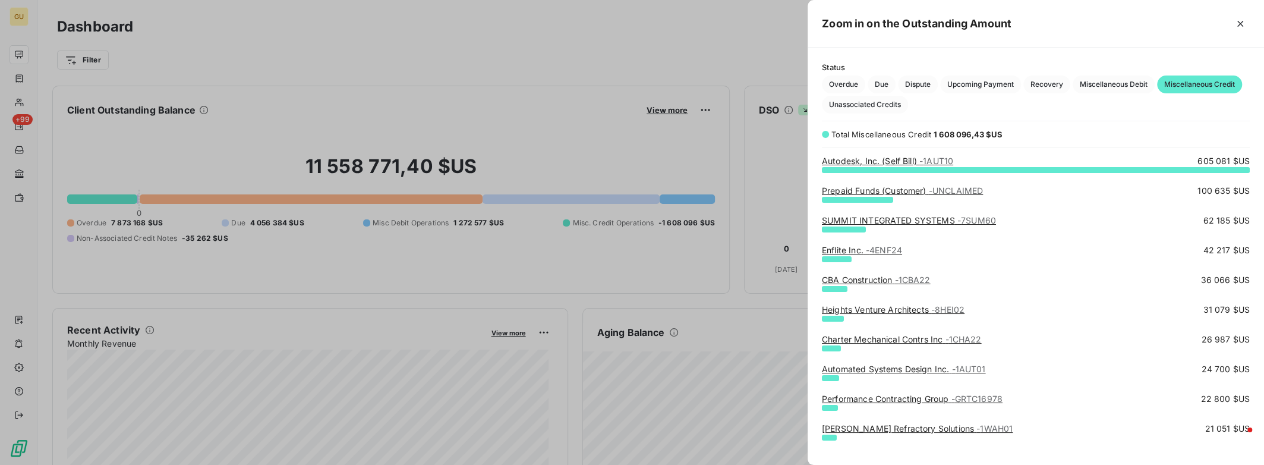
click at [20, 81] on div at bounding box center [632, 232] width 1264 height 465
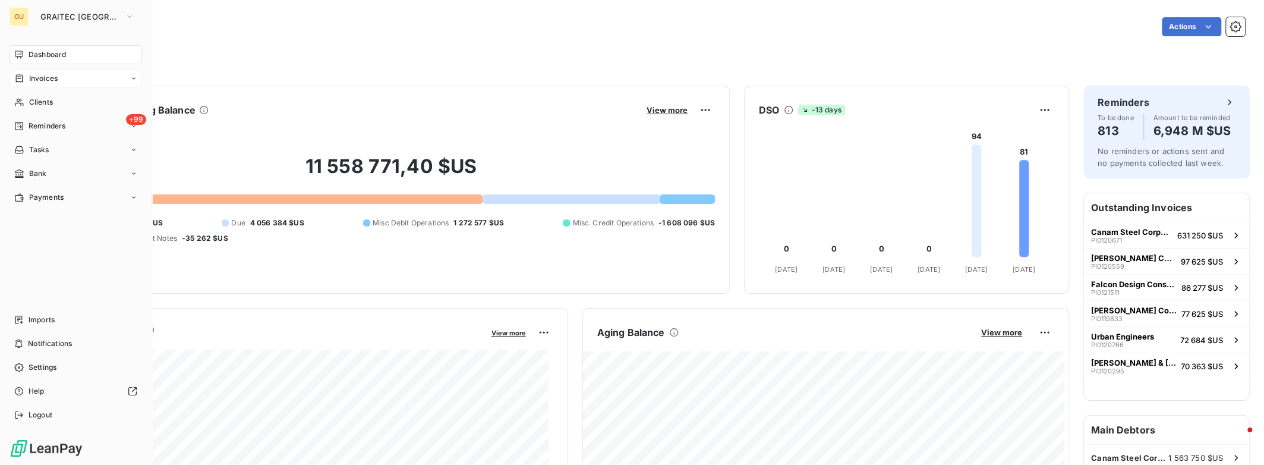
click at [52, 78] on span "Invoices" at bounding box center [43, 78] width 29 height 11
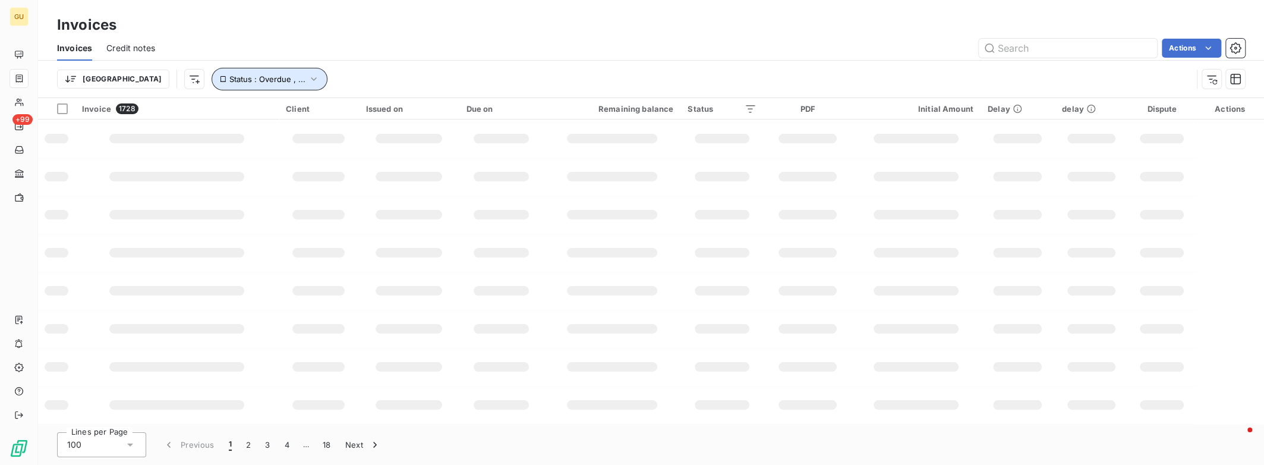
click at [308, 83] on icon "button" at bounding box center [314, 79] width 12 height 12
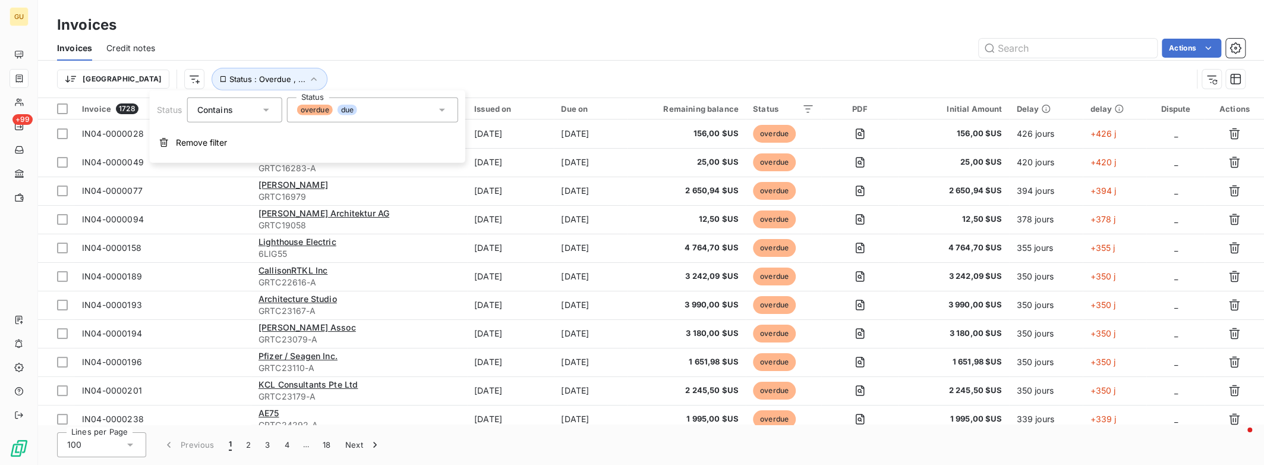
click at [432, 108] on div "overdue due" at bounding box center [372, 109] width 171 height 25
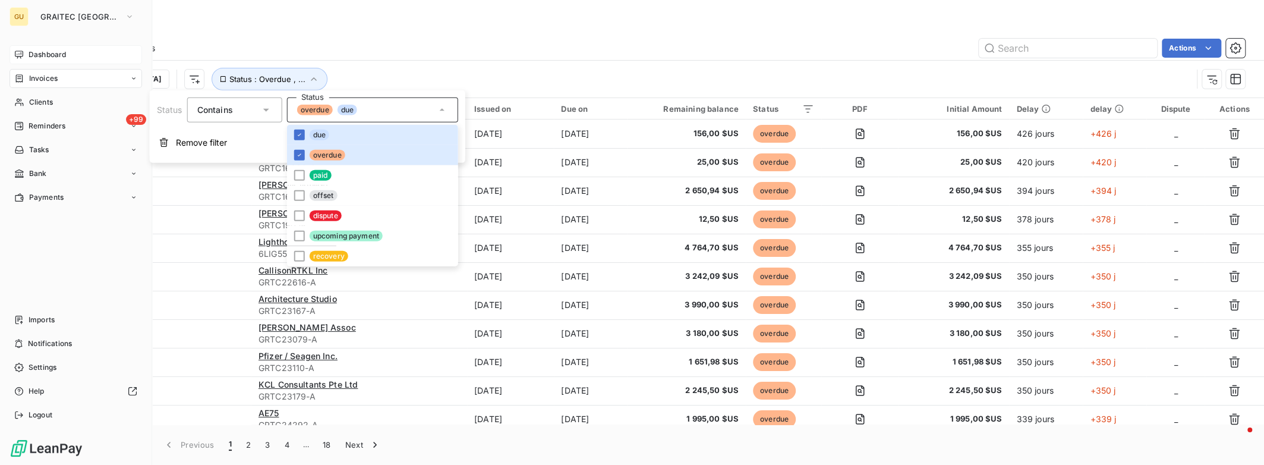
click at [66, 56] on span "Dashboard" at bounding box center [47, 54] width 37 height 11
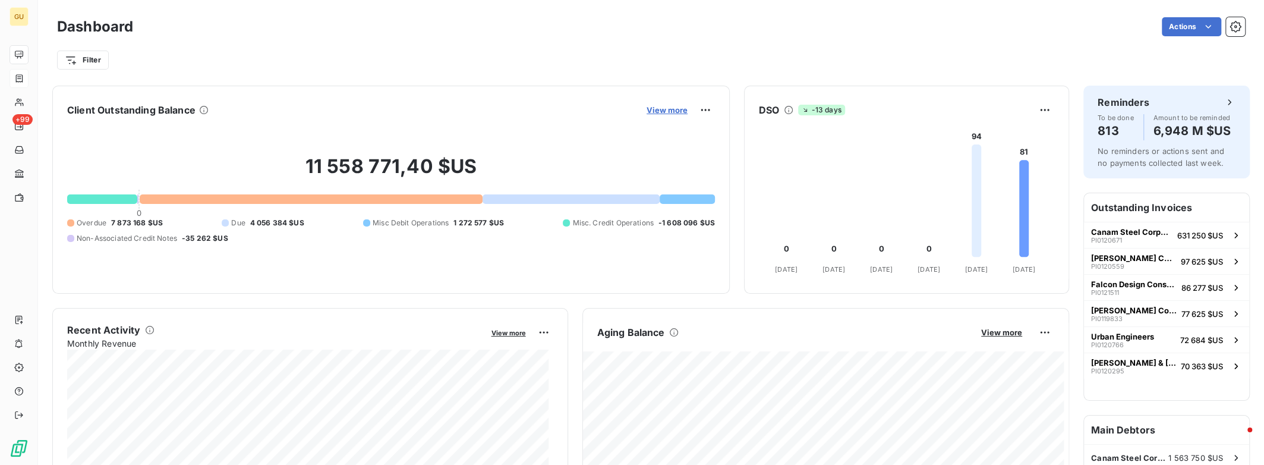
click at [653, 109] on span "View more" at bounding box center [666, 110] width 41 height 10
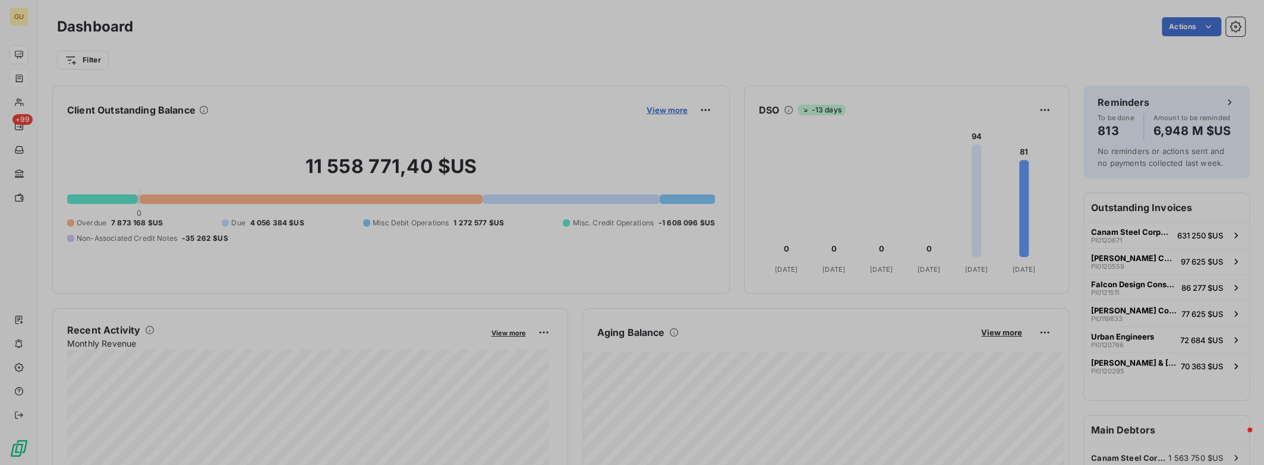
scroll to position [9, 9]
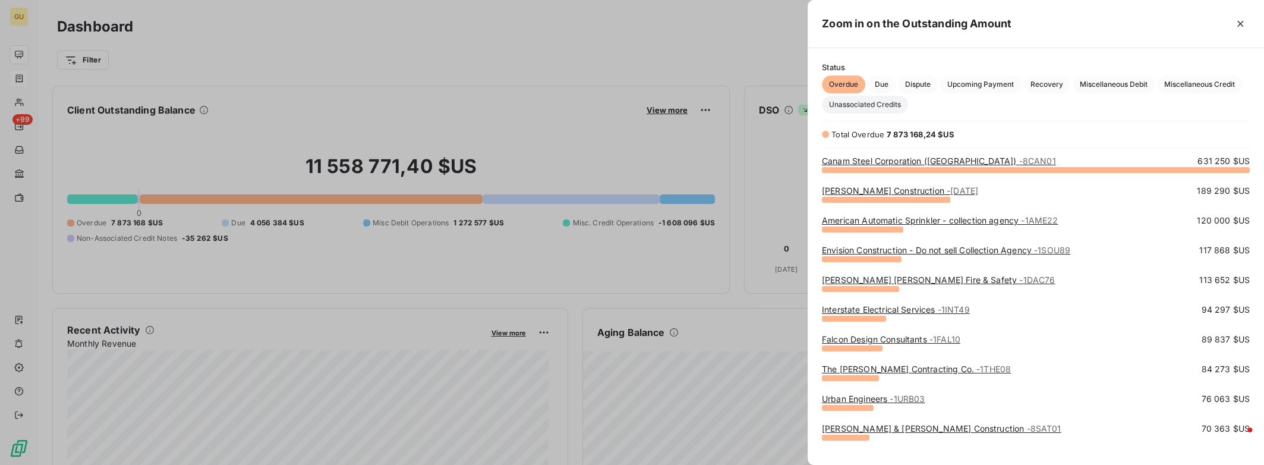
click at [856, 108] on span "Unassociated Credits" at bounding box center [865, 105] width 86 height 18
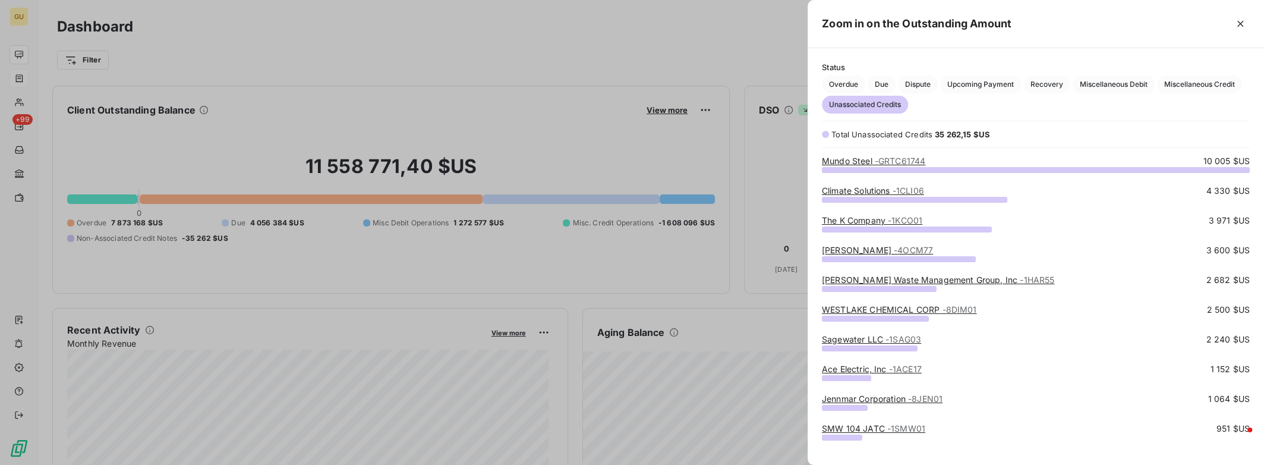
click at [883, 220] on link "The K Company - 1KCO01" at bounding box center [872, 220] width 100 height 10
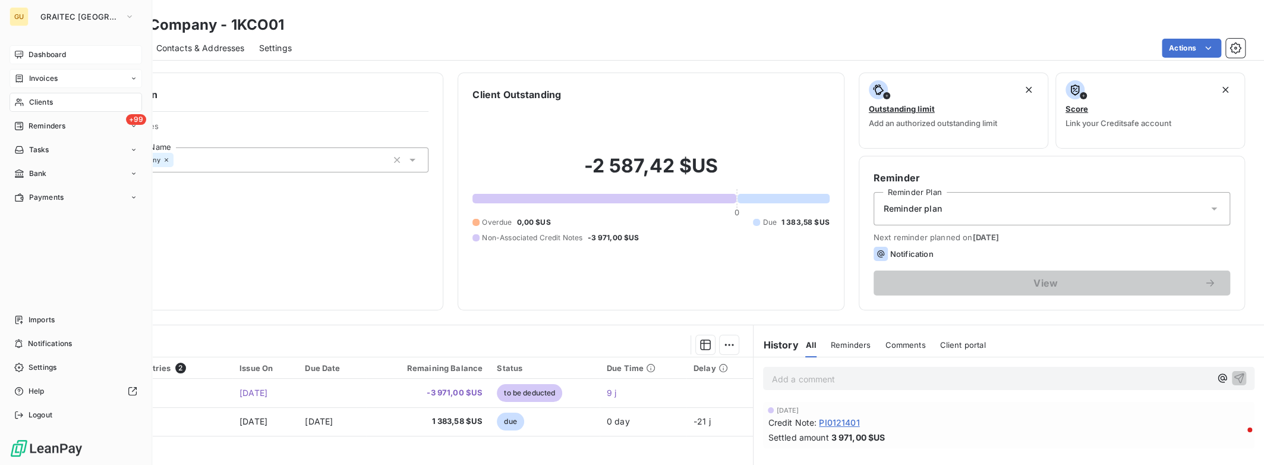
click at [26, 54] on div "Dashboard" at bounding box center [76, 54] width 132 height 19
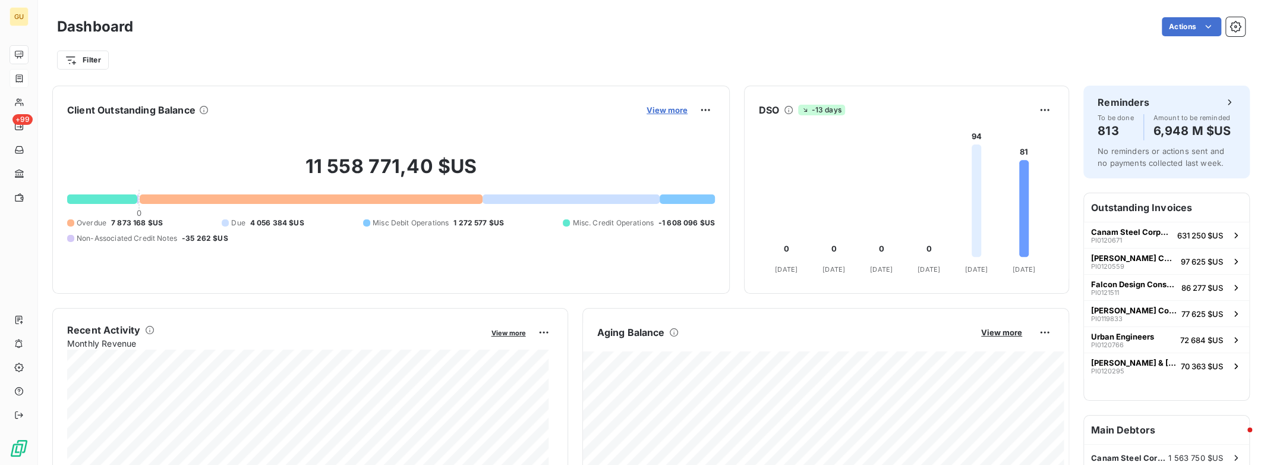
click at [673, 113] on span "View more" at bounding box center [666, 110] width 41 height 10
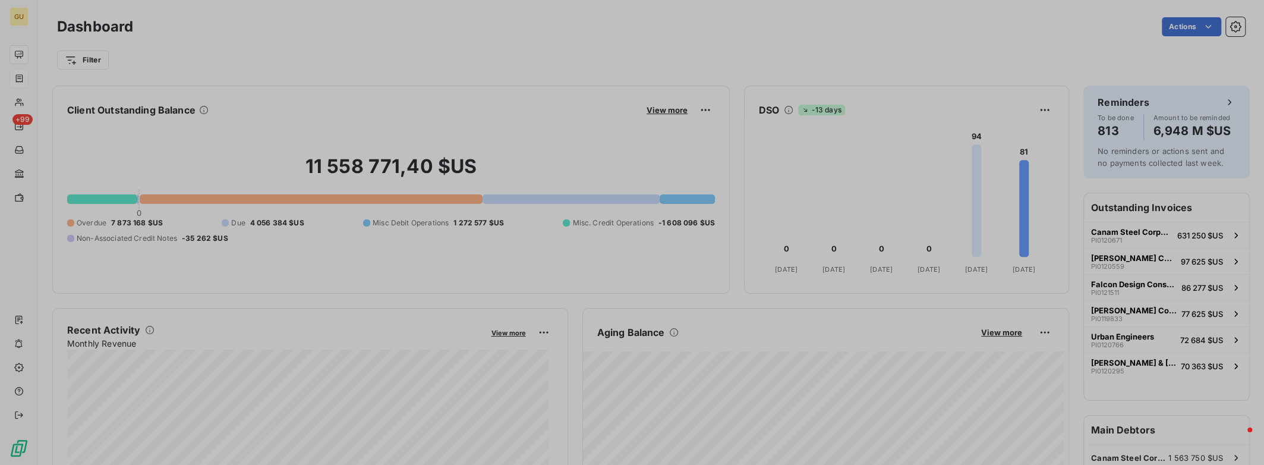
scroll to position [456, 447]
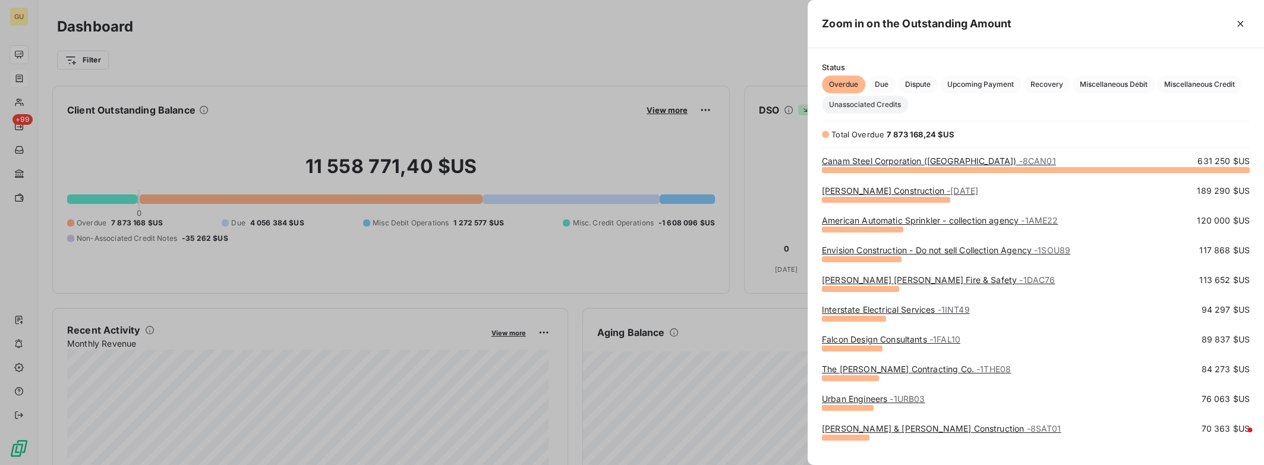
click at [891, 108] on span "Unassociated Credits" at bounding box center [865, 105] width 86 height 18
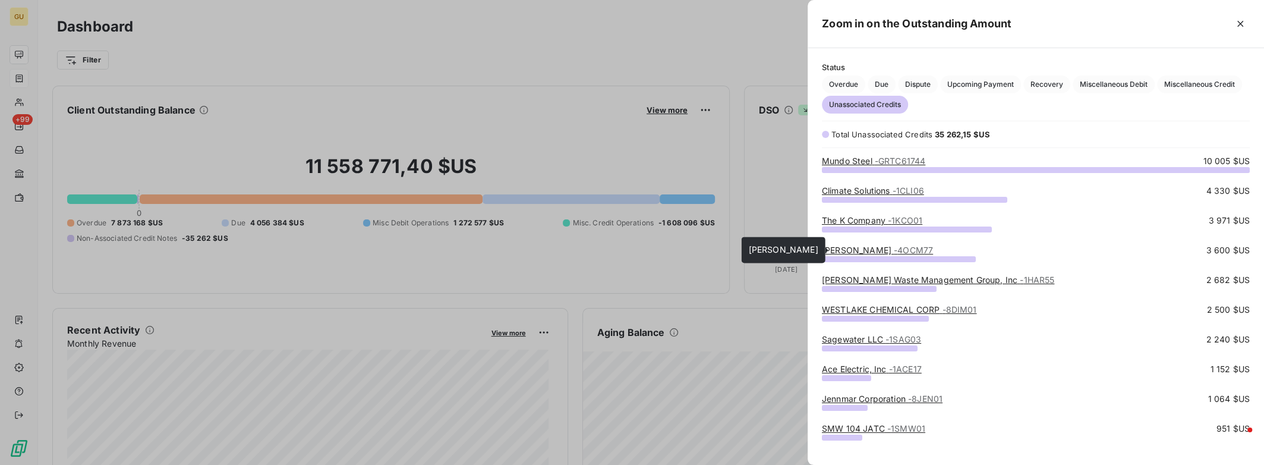
click at [867, 250] on link "[PERSON_NAME] - 4OCM77" at bounding box center [877, 250] width 111 height 10
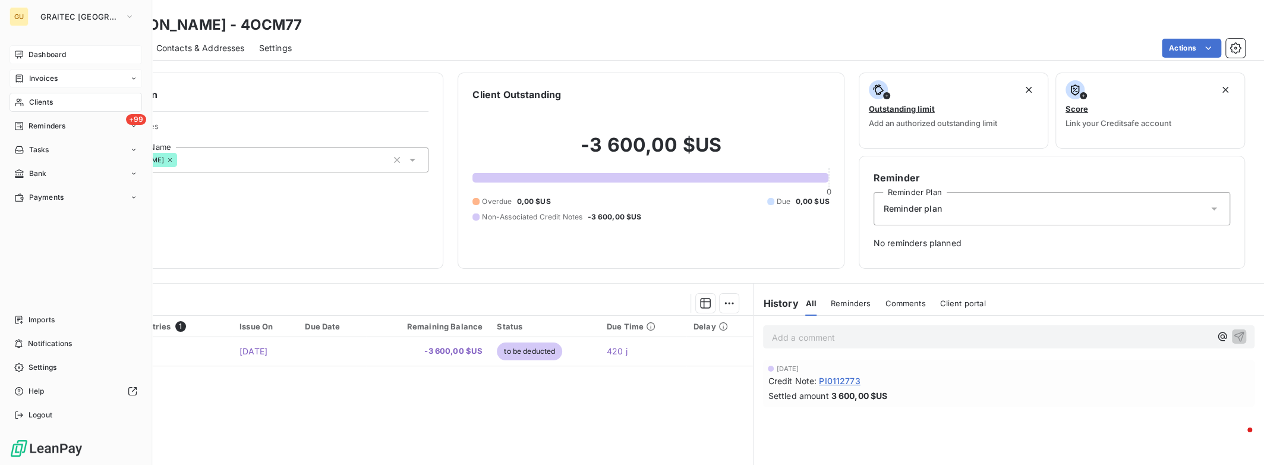
click at [42, 58] on span "Dashboard" at bounding box center [47, 54] width 37 height 11
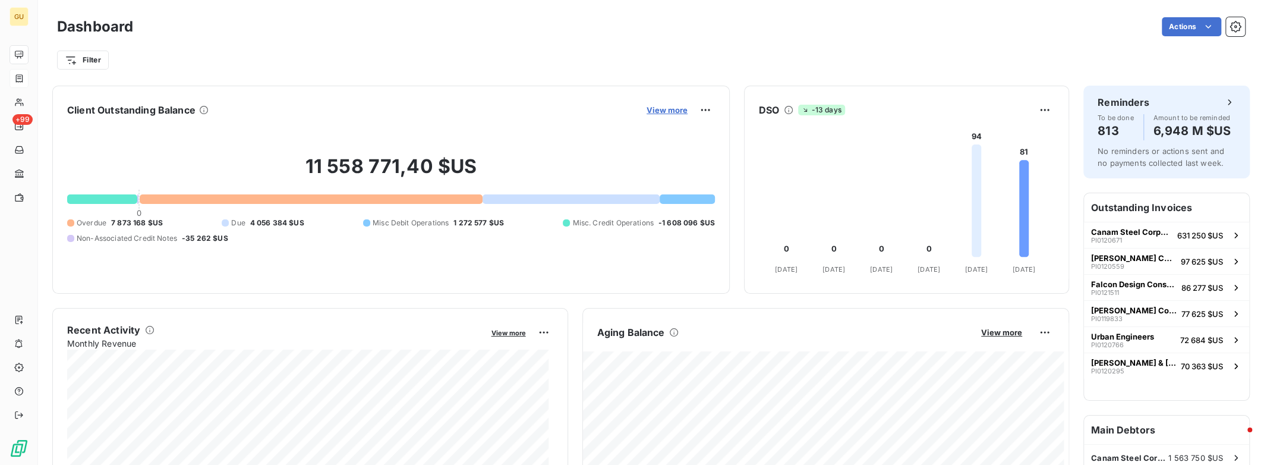
click at [671, 110] on span "View more" at bounding box center [666, 110] width 41 height 10
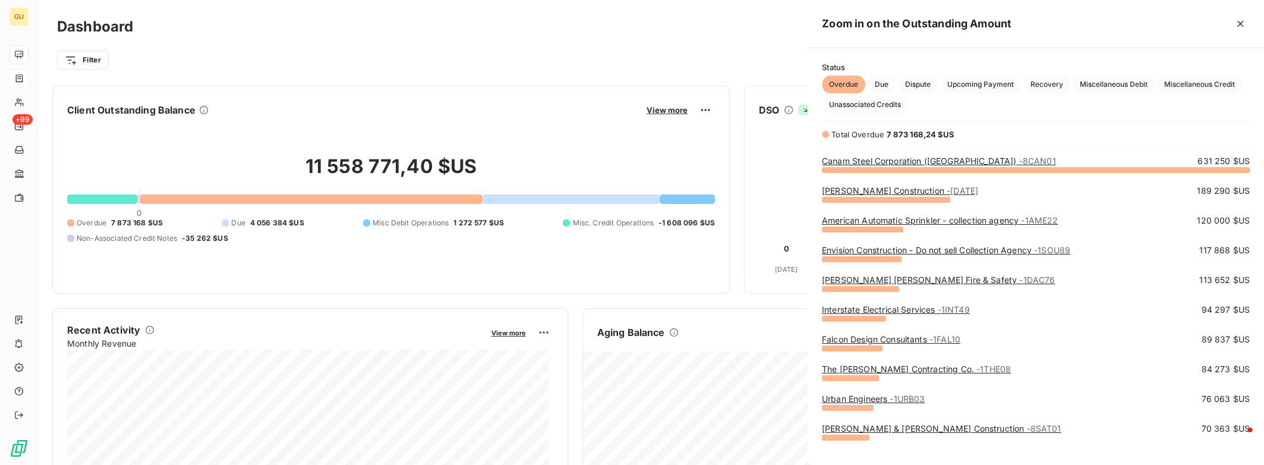
scroll to position [456, 447]
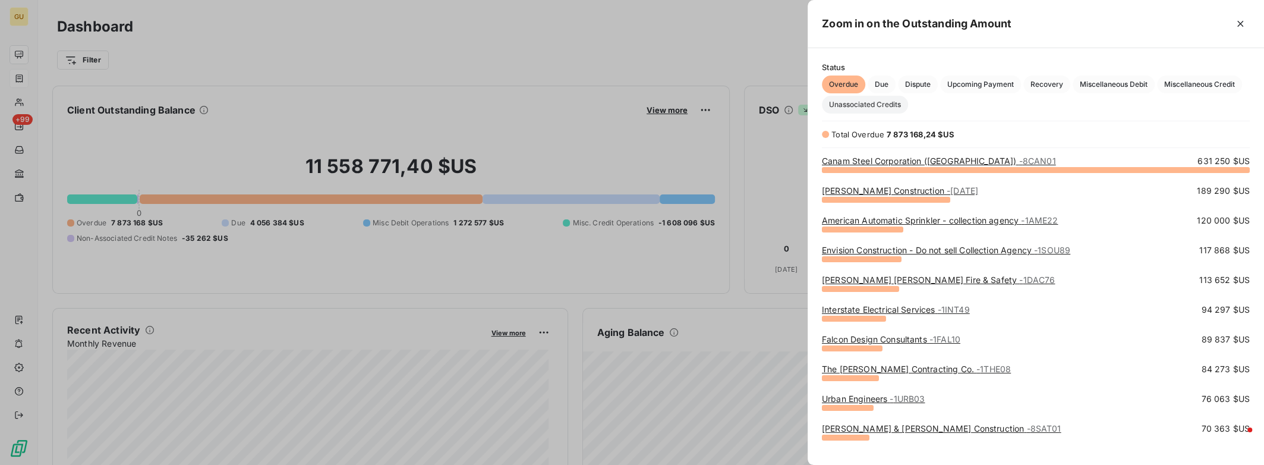
click at [882, 107] on span "Unassociated Credits" at bounding box center [865, 105] width 86 height 18
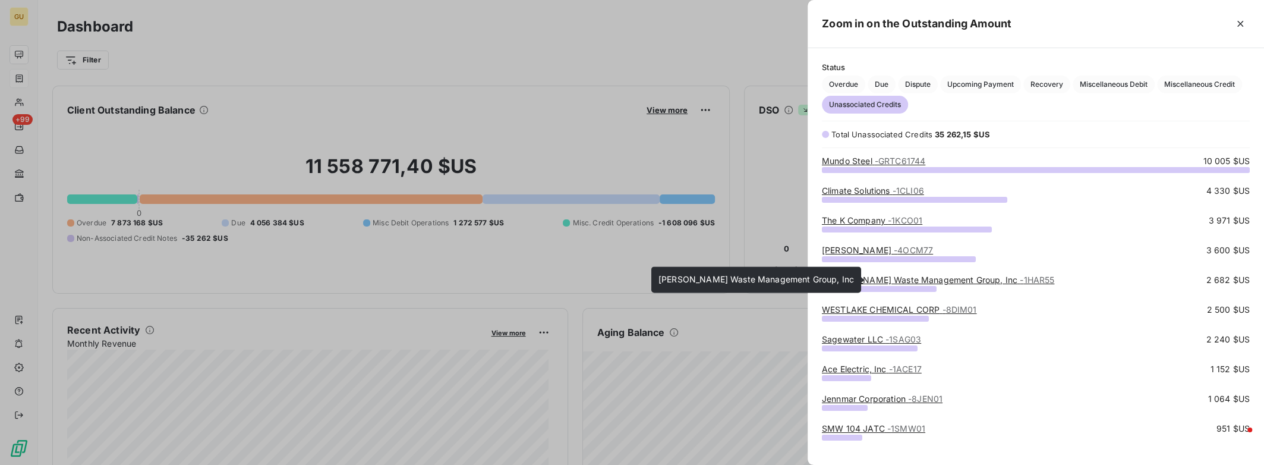
click at [927, 279] on link "[PERSON_NAME] Waste Management Group, Inc - 1HAR55" at bounding box center [938, 279] width 232 height 10
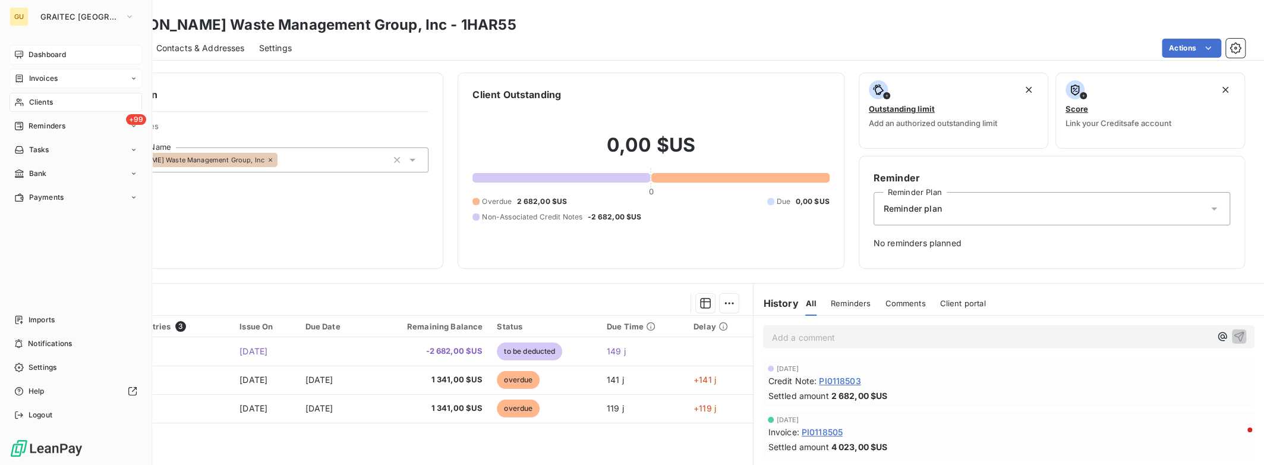
click at [42, 49] on span "Dashboard" at bounding box center [47, 54] width 37 height 11
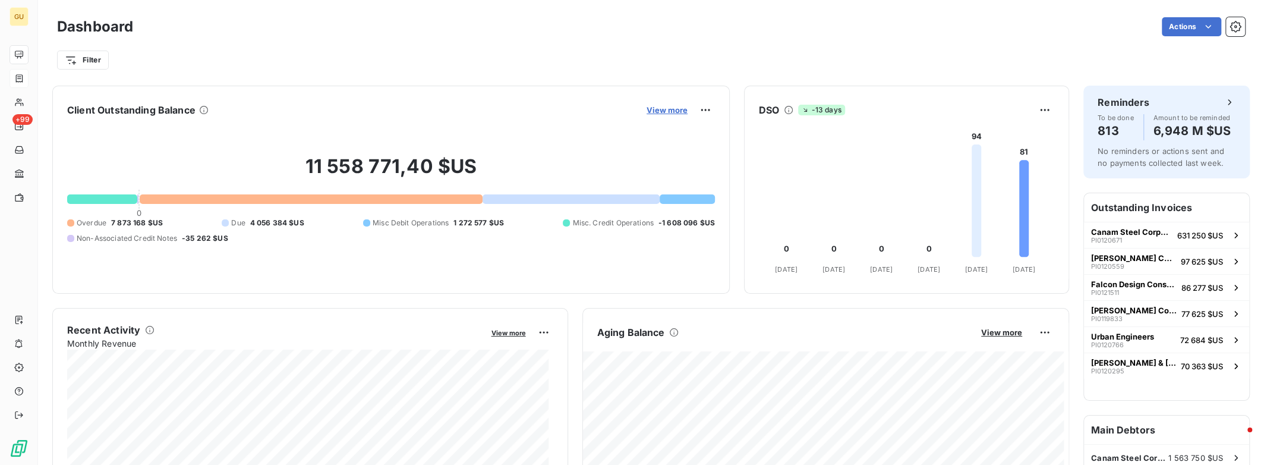
click at [659, 109] on span "View more" at bounding box center [666, 110] width 41 height 10
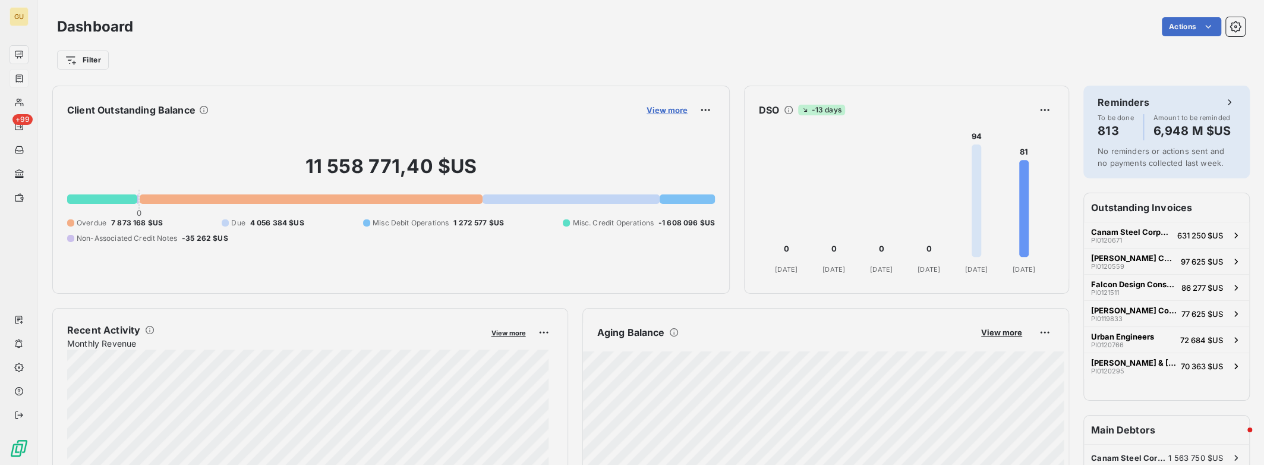
scroll to position [456, 447]
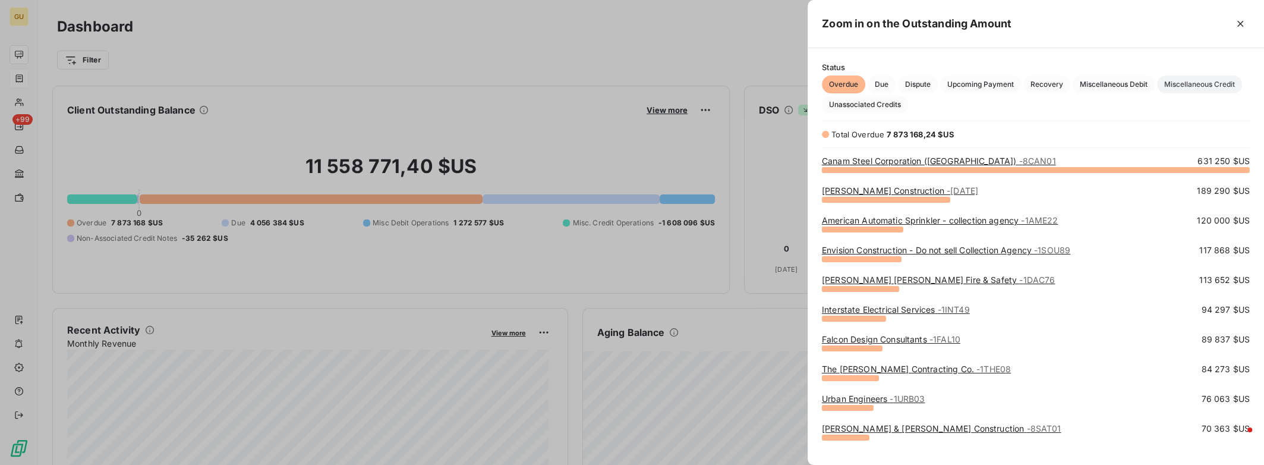
click at [1183, 90] on span "Miscellaneous Credit" at bounding box center [1199, 84] width 85 height 18
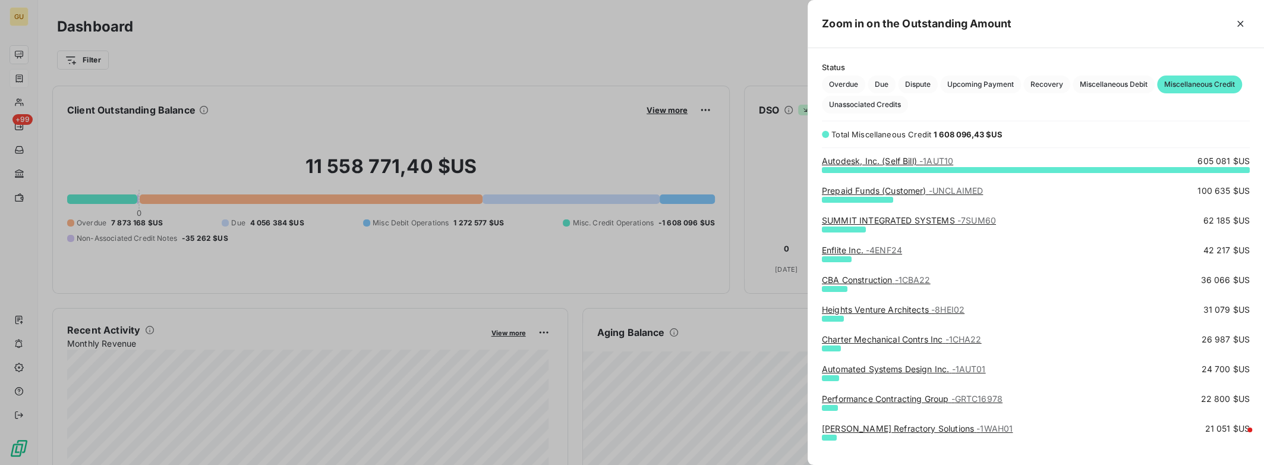
click at [918, 194] on link "Prepaid Funds (Customer) - UNCLAIMED" at bounding box center [902, 190] width 161 height 10
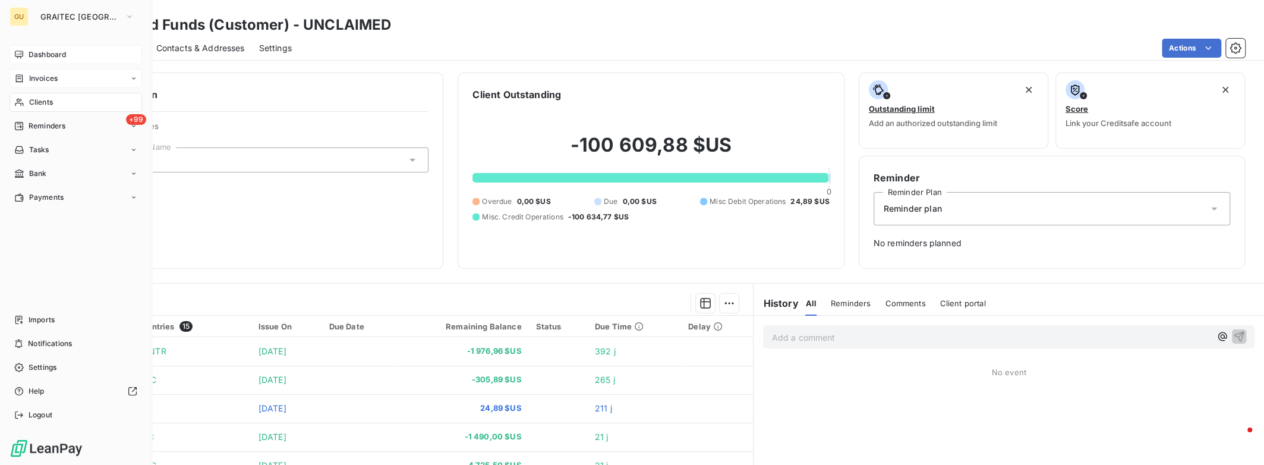
click at [49, 58] on span "Dashboard" at bounding box center [47, 54] width 37 height 11
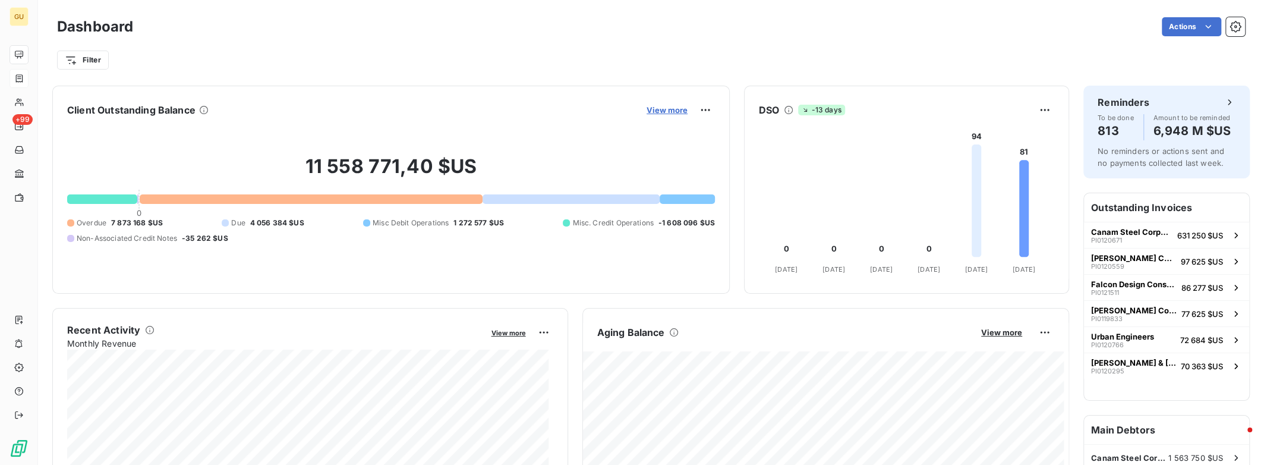
click at [670, 109] on span "View more" at bounding box center [666, 110] width 41 height 10
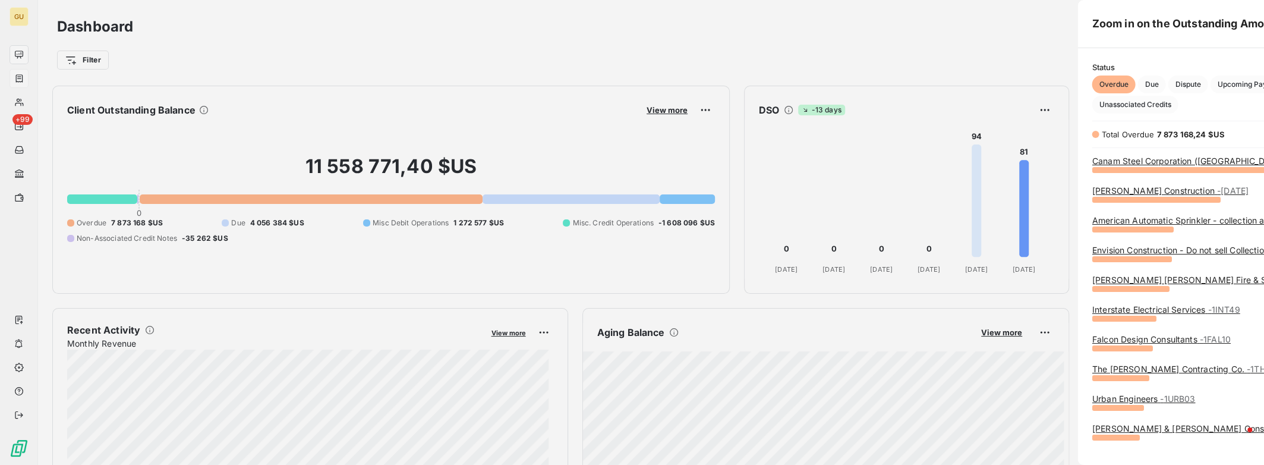
scroll to position [456, 447]
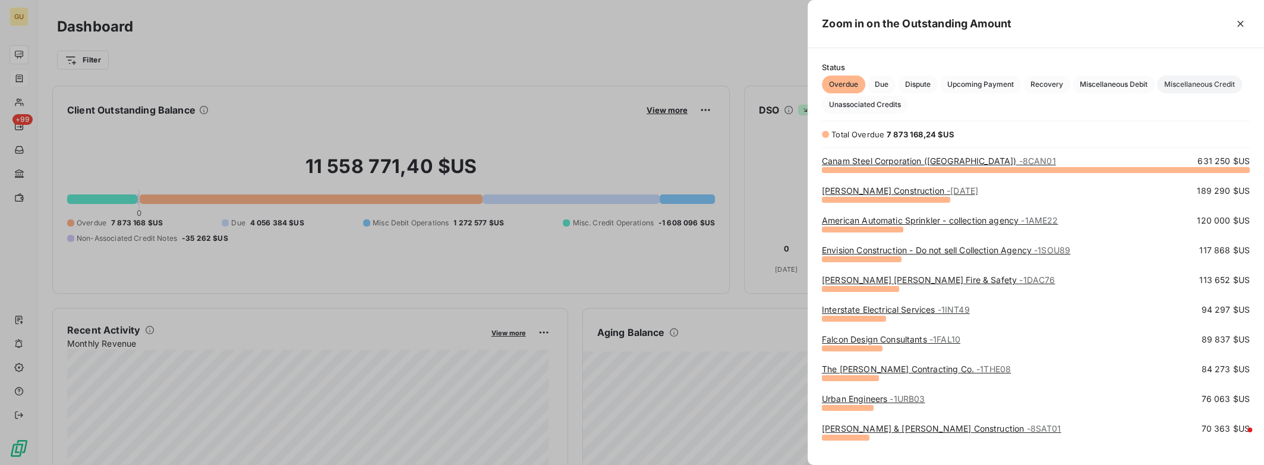
click at [1195, 83] on span "Miscellaneous Credit" at bounding box center [1199, 84] width 85 height 18
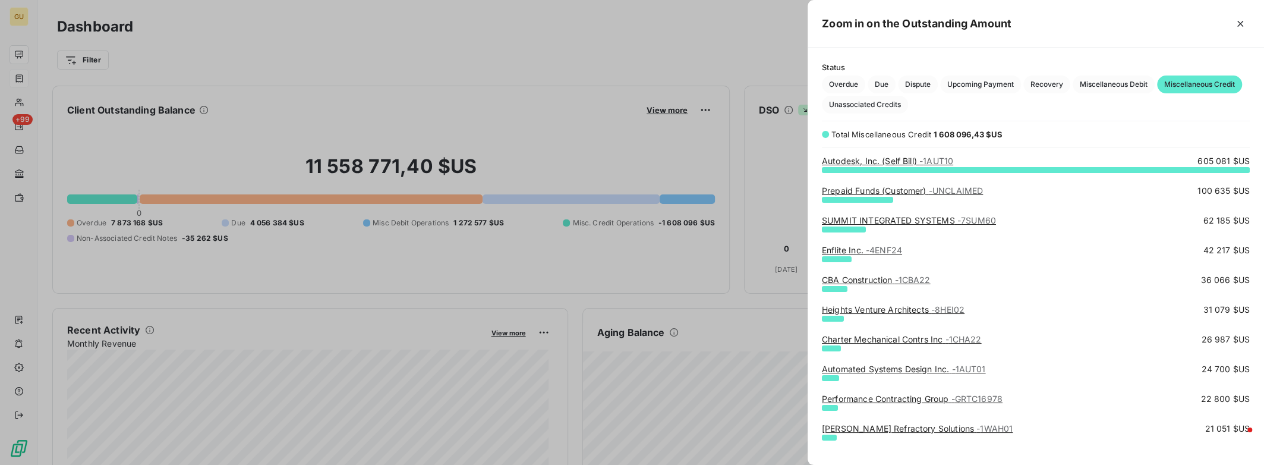
click at [883, 218] on link "SUMMIT INTEGRATED SYSTEMS - 7SUM60" at bounding box center [909, 220] width 174 height 10
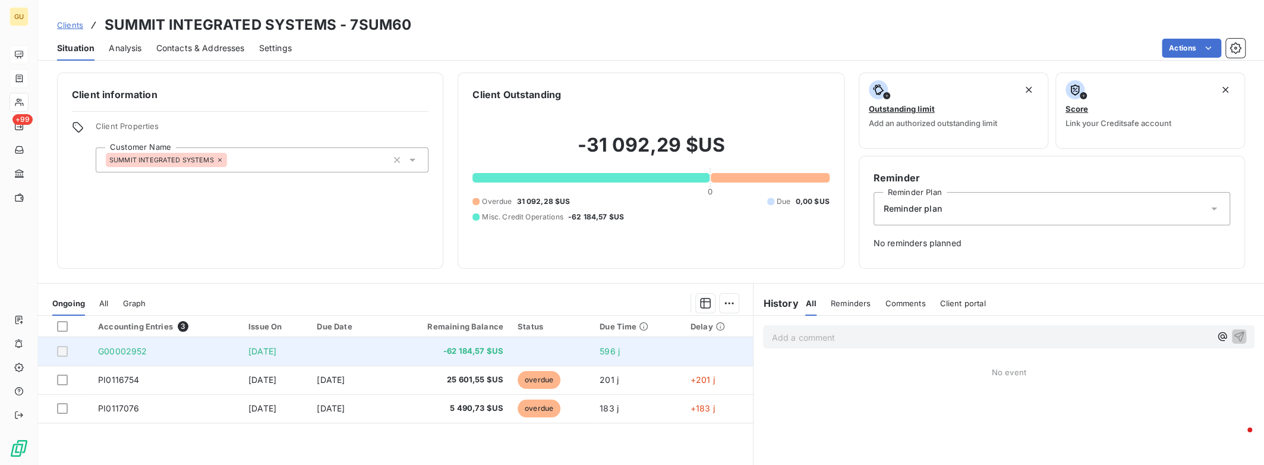
click at [503, 353] on span "-62 184,57 $US" at bounding box center [445, 351] width 115 height 12
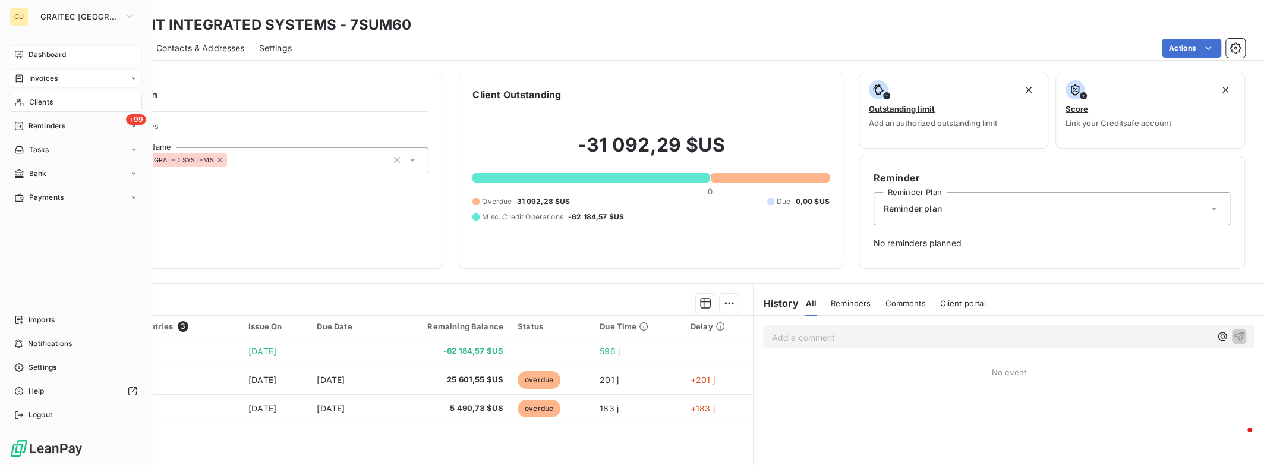
click at [48, 57] on span "Dashboard" at bounding box center [47, 54] width 37 height 11
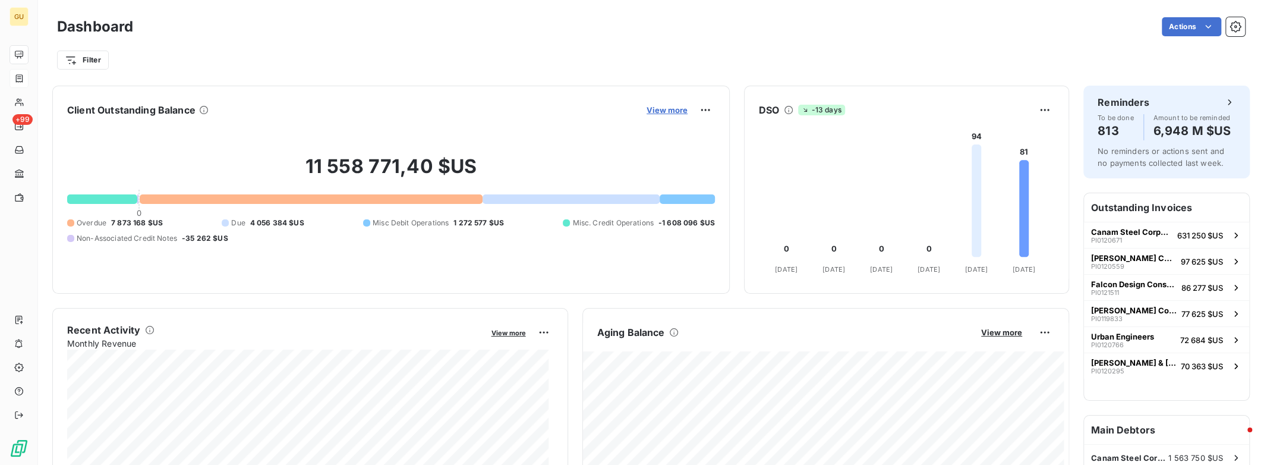
click at [662, 105] on span "View more" at bounding box center [666, 110] width 41 height 10
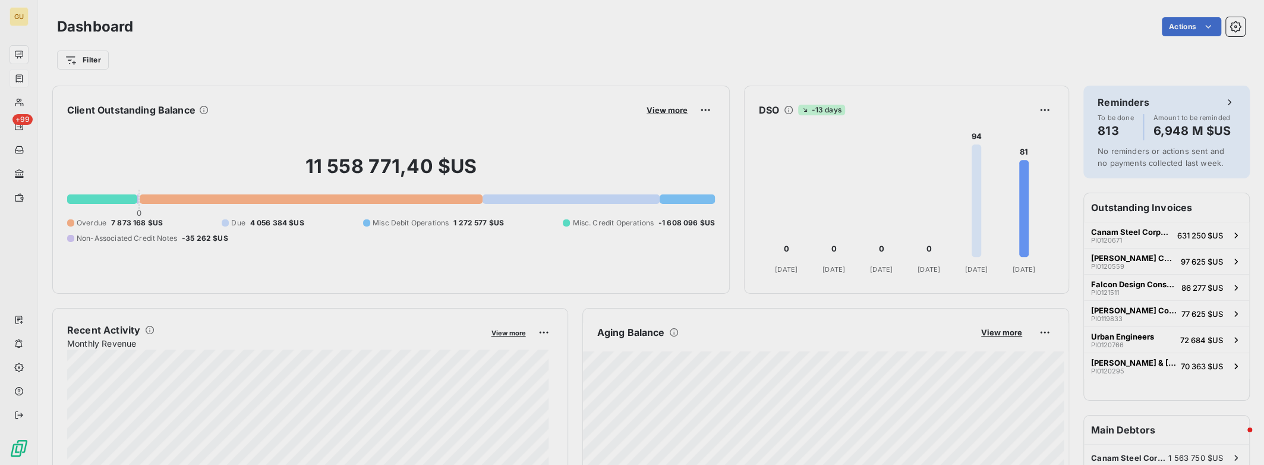
scroll to position [456, 447]
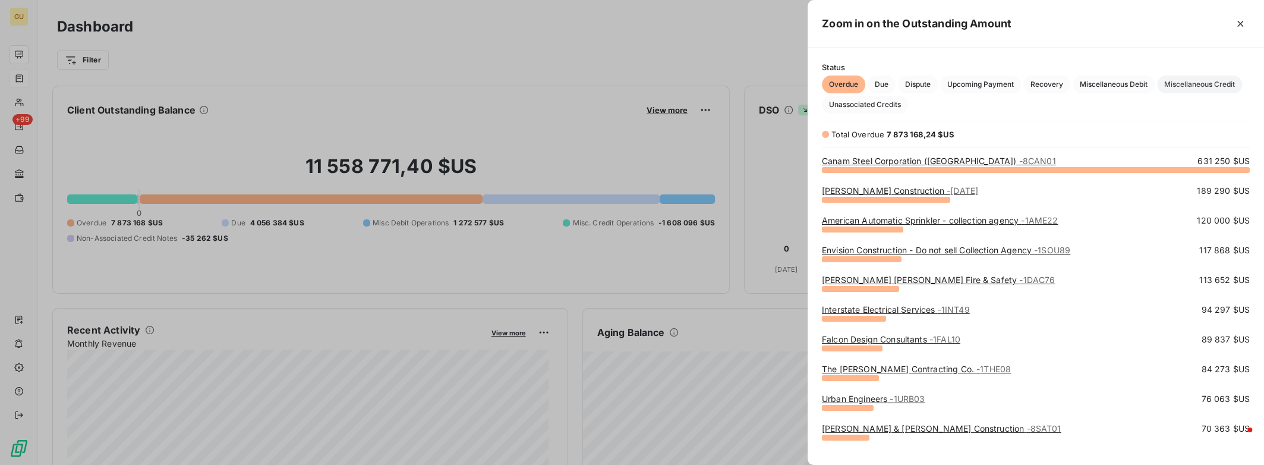
click at [1184, 86] on span "Miscellaneous Credit" at bounding box center [1199, 84] width 85 height 18
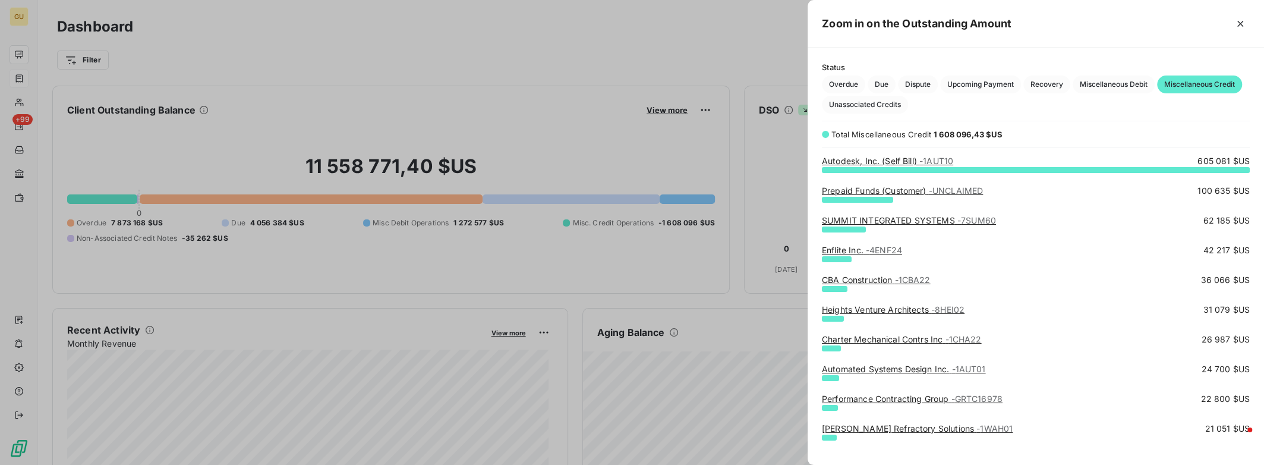
click at [863, 247] on link "Enflite Inc. - 4ENF24" at bounding box center [862, 250] width 80 height 10
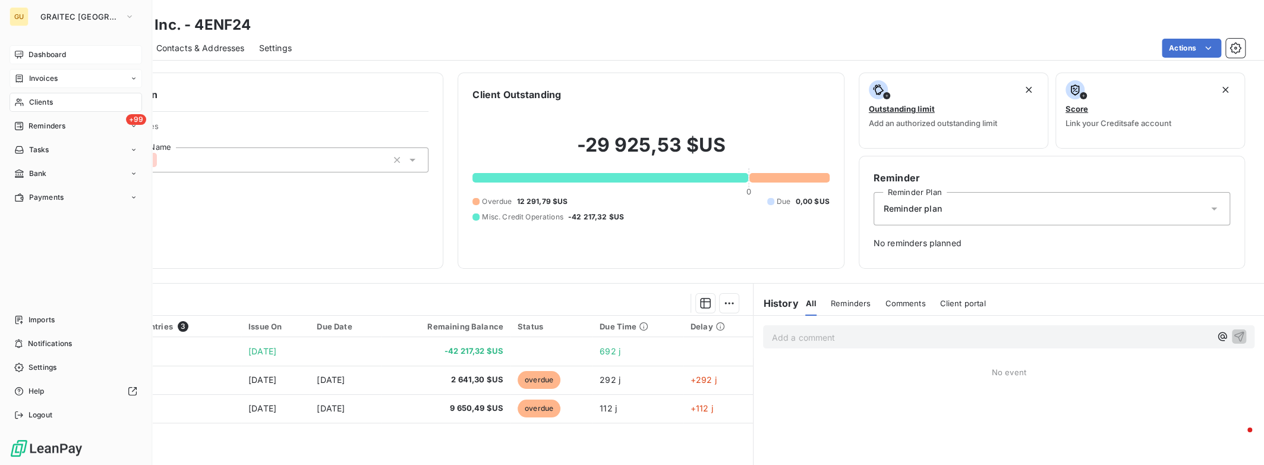
click at [56, 57] on span "Dashboard" at bounding box center [47, 54] width 37 height 11
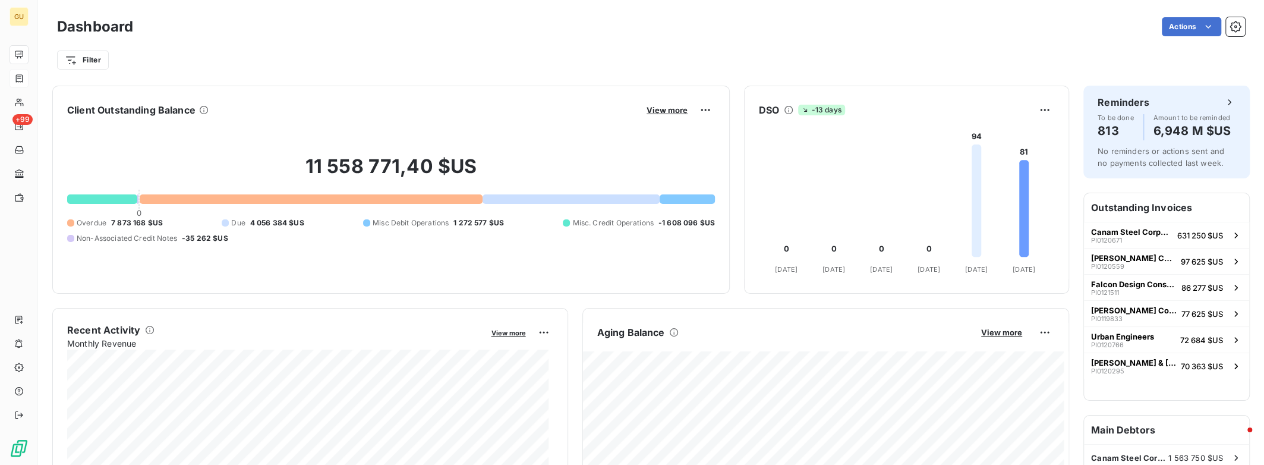
click at [683, 107] on button "View more" at bounding box center [667, 110] width 48 height 11
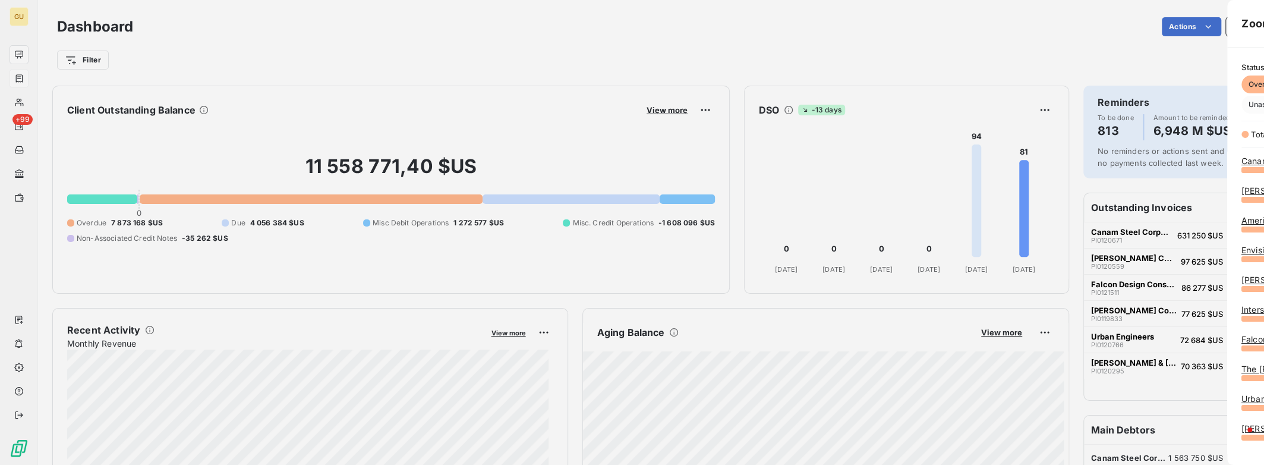
scroll to position [456, 447]
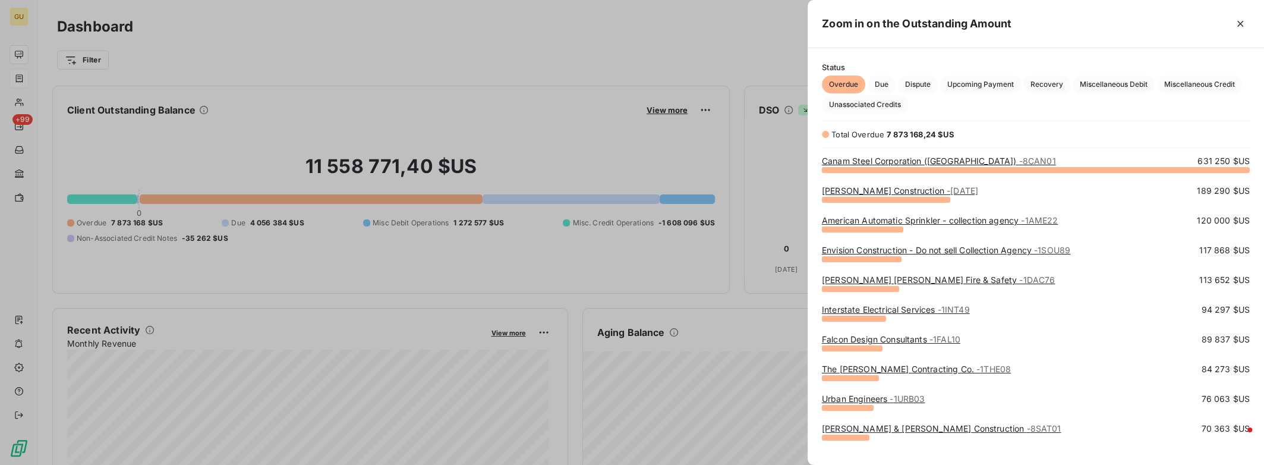
click at [664, 112] on div at bounding box center [632, 232] width 1264 height 465
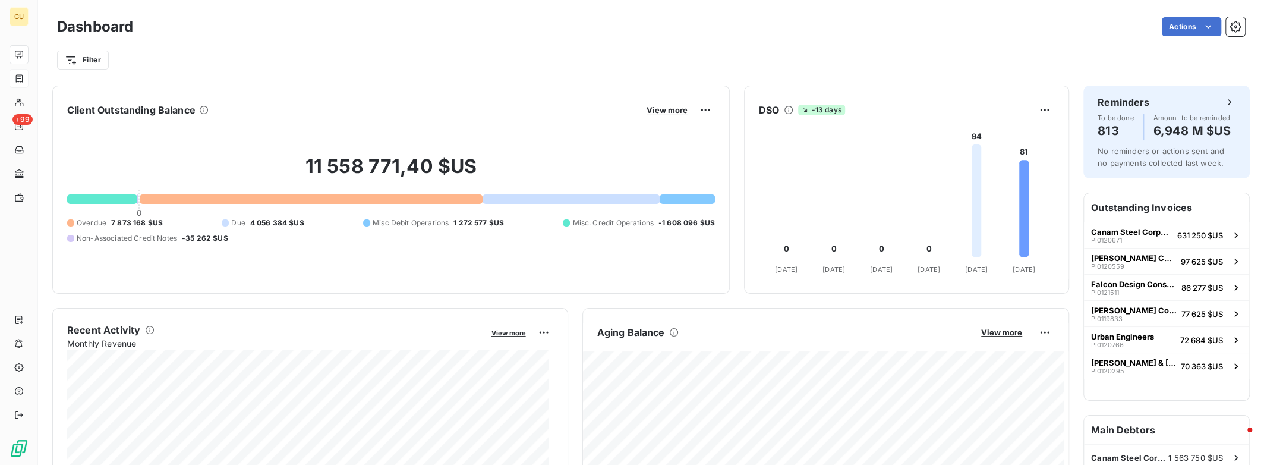
click at [679, 115] on button "View more" at bounding box center [667, 110] width 48 height 11
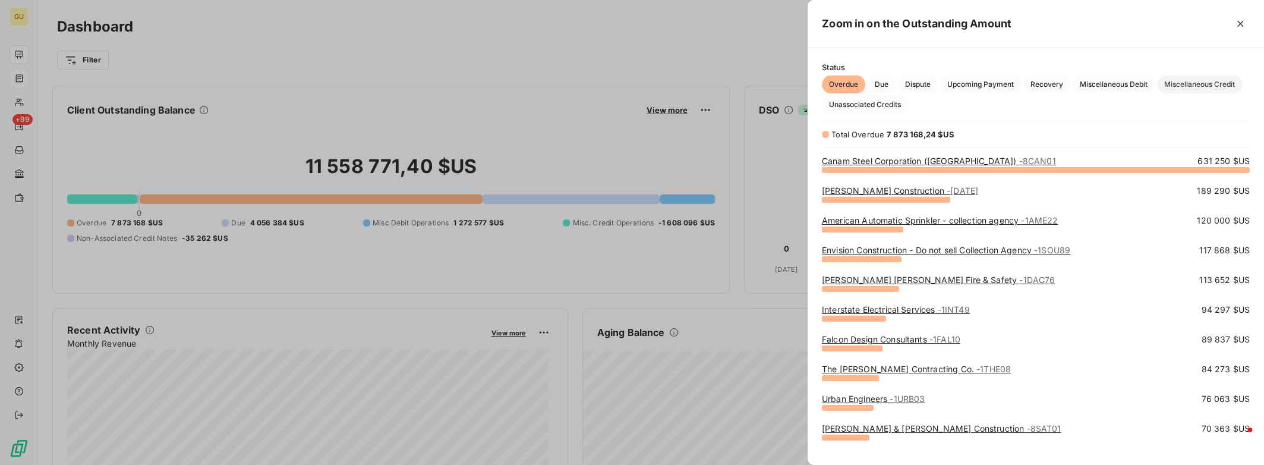
click at [1194, 87] on span "Miscellaneous Credit" at bounding box center [1199, 84] width 85 height 18
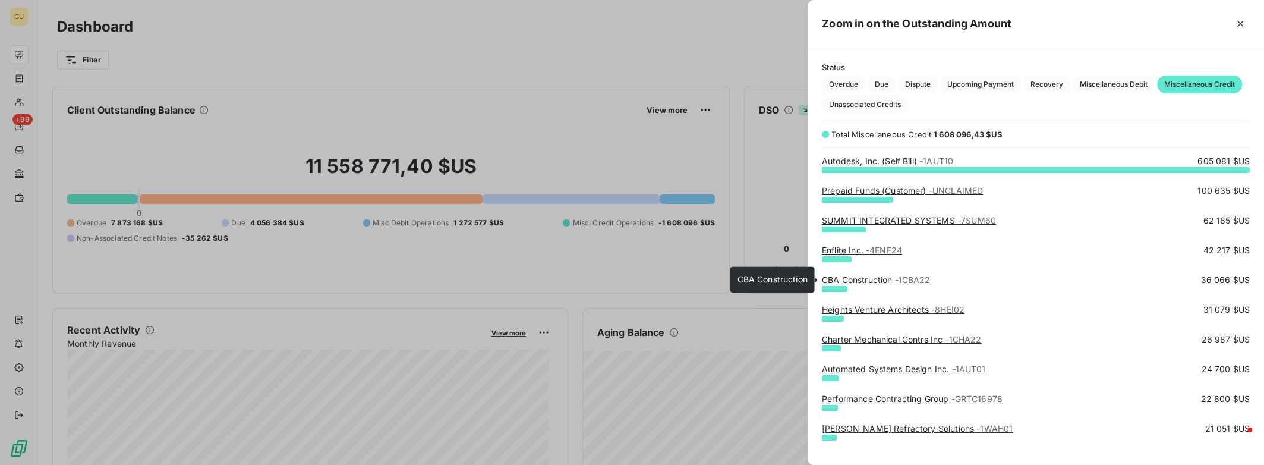
click at [876, 278] on link "CBA Construction - 1CBA22" at bounding box center [876, 279] width 109 height 10
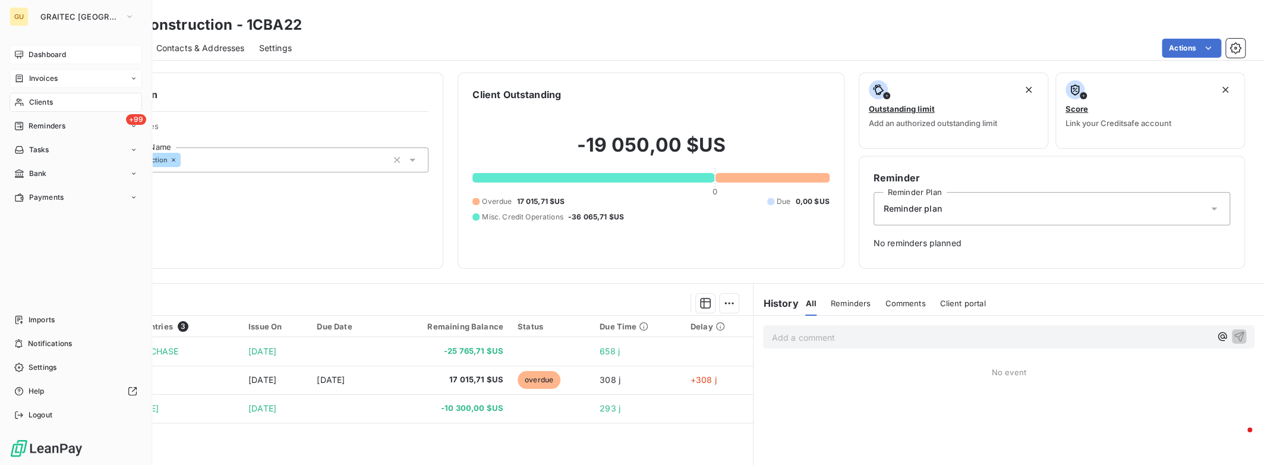
click at [46, 57] on span "Dashboard" at bounding box center [47, 54] width 37 height 11
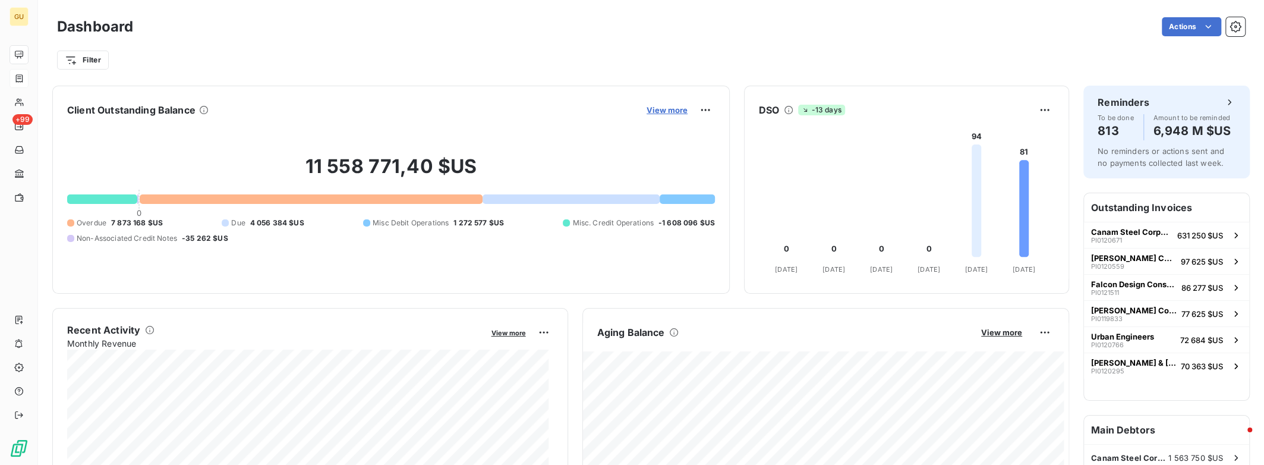
click at [670, 109] on span "View more" at bounding box center [666, 110] width 41 height 10
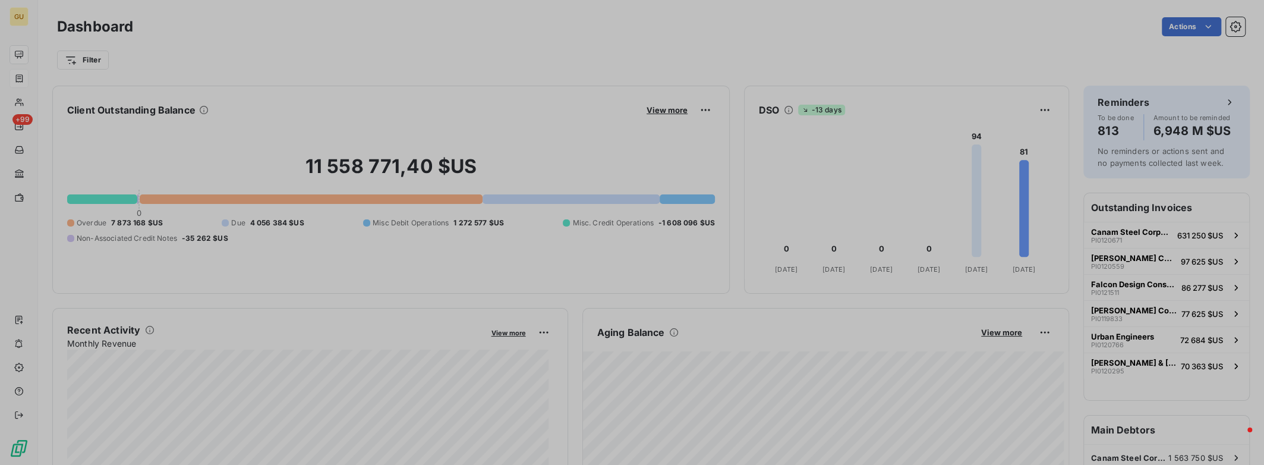
scroll to position [456, 447]
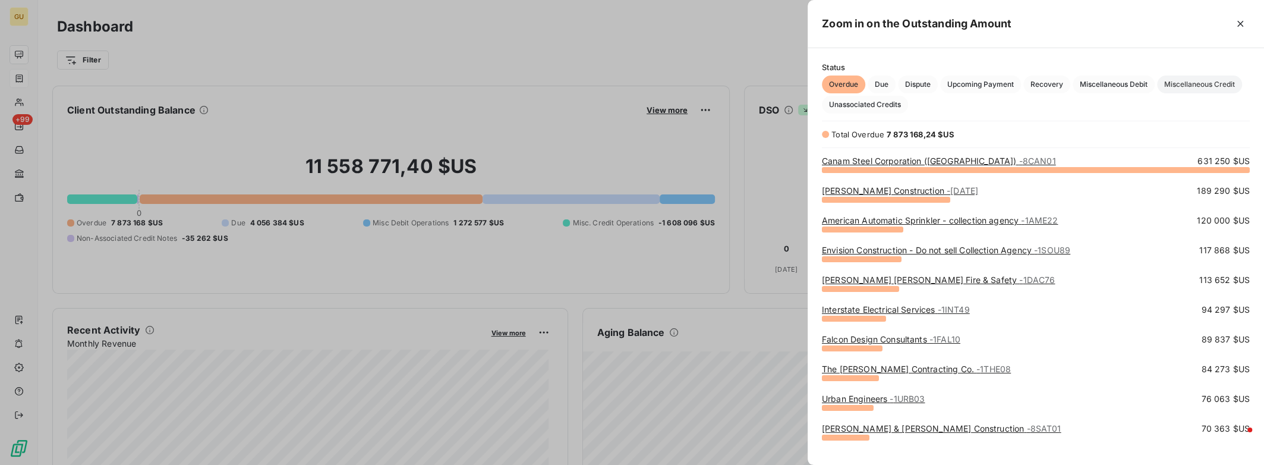
click at [1192, 84] on span "Miscellaneous Credit" at bounding box center [1199, 84] width 85 height 18
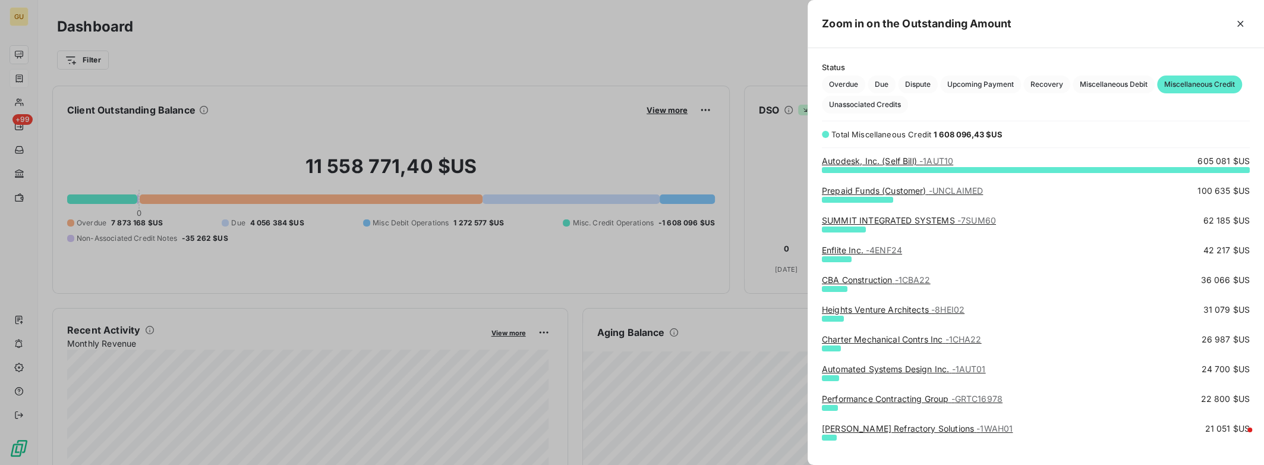
click at [884, 337] on link "Charter Mechanical Contrs Inc - 1CHA22" at bounding box center [902, 339] width 160 height 10
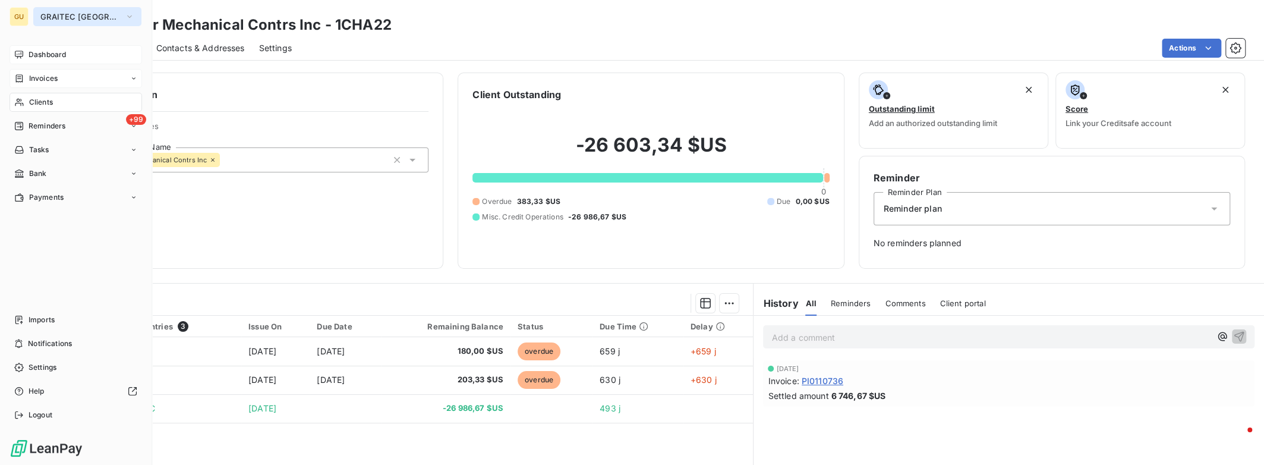
click at [75, 21] on button "GRAITEC [GEOGRAPHIC_DATA]" at bounding box center [87, 16] width 108 height 19
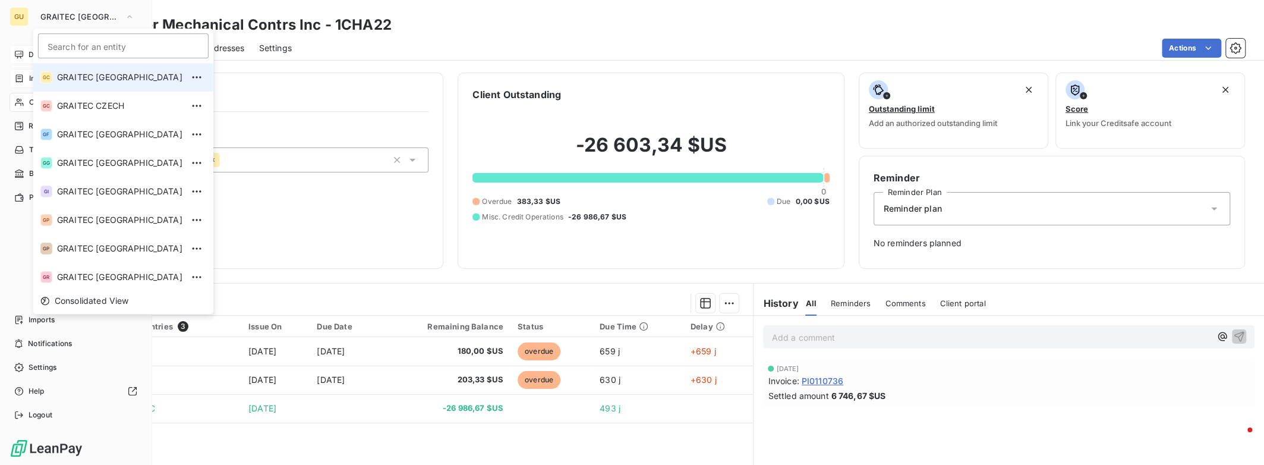
click at [93, 80] on span "GRAITEC [GEOGRAPHIC_DATA]" at bounding box center [119, 77] width 125 height 12
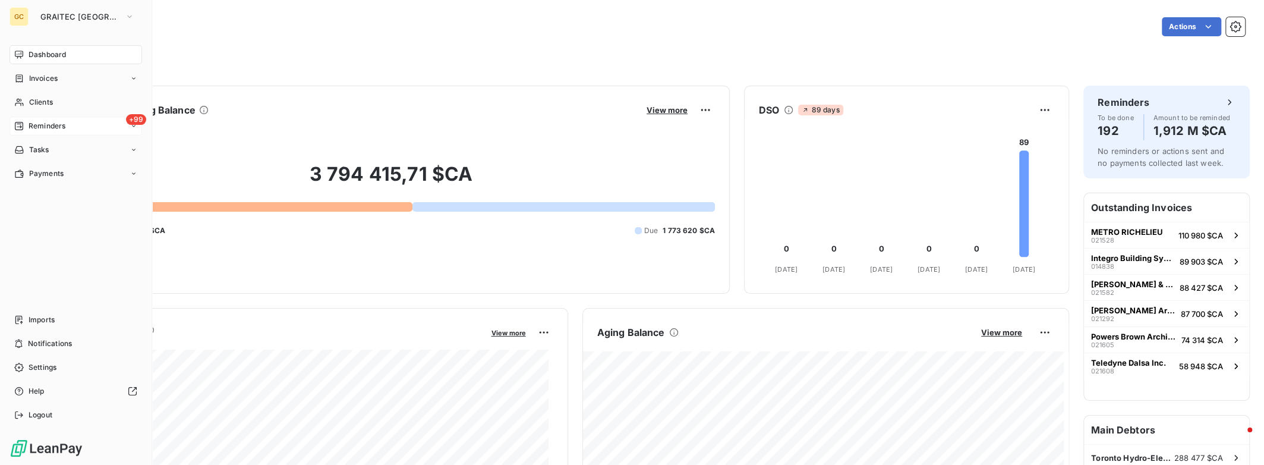
click at [26, 121] on div "Reminders" at bounding box center [39, 126] width 51 height 11
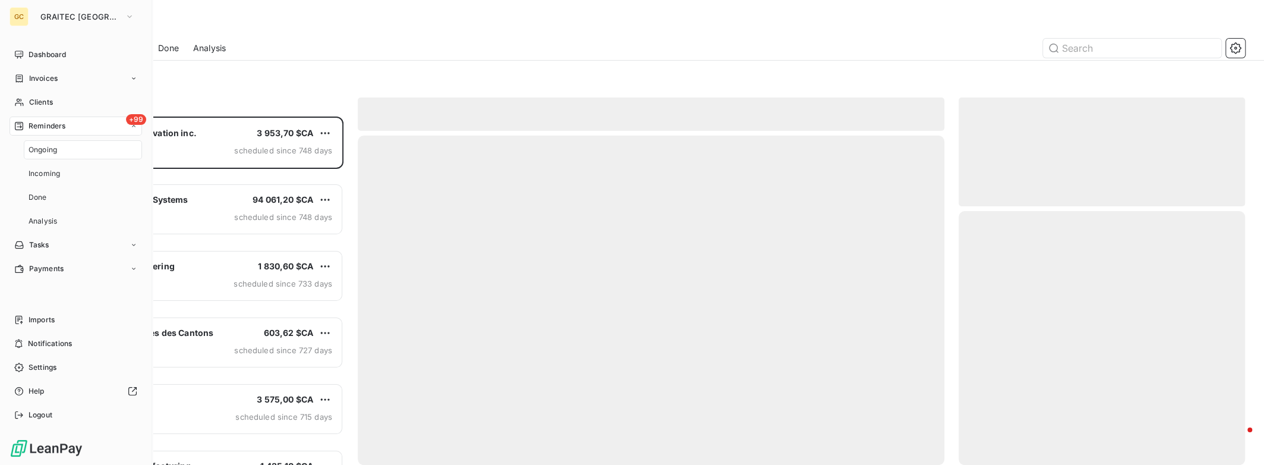
scroll to position [339, 277]
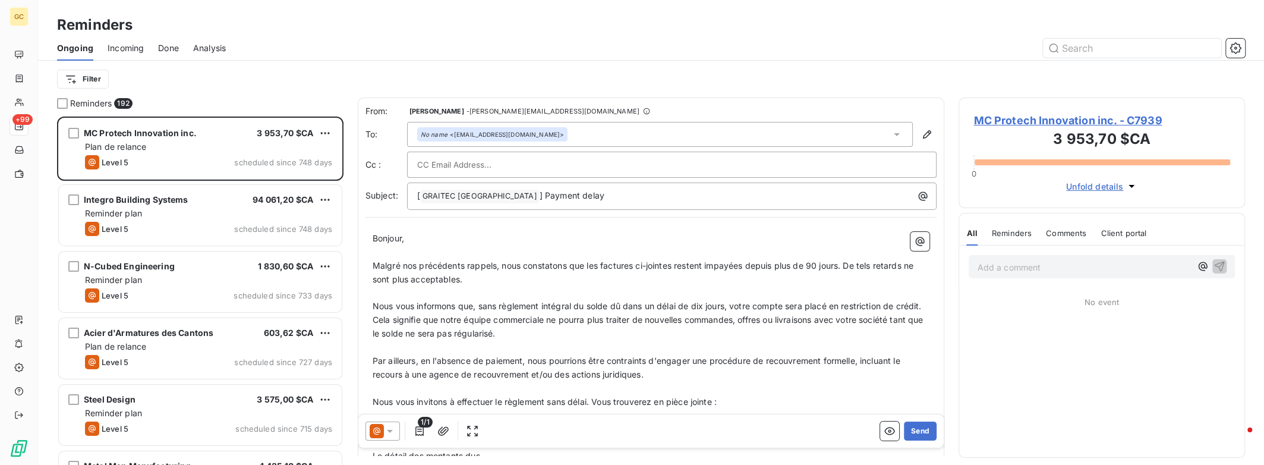
click at [173, 50] on span "Done" at bounding box center [168, 48] width 21 height 12
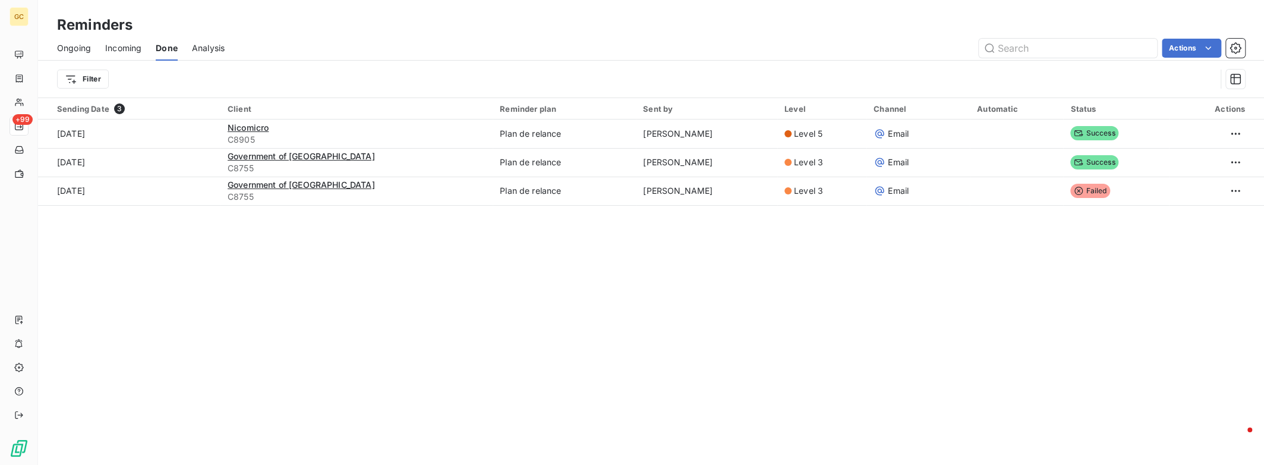
click at [74, 50] on span "Ongoing" at bounding box center [74, 48] width 34 height 12
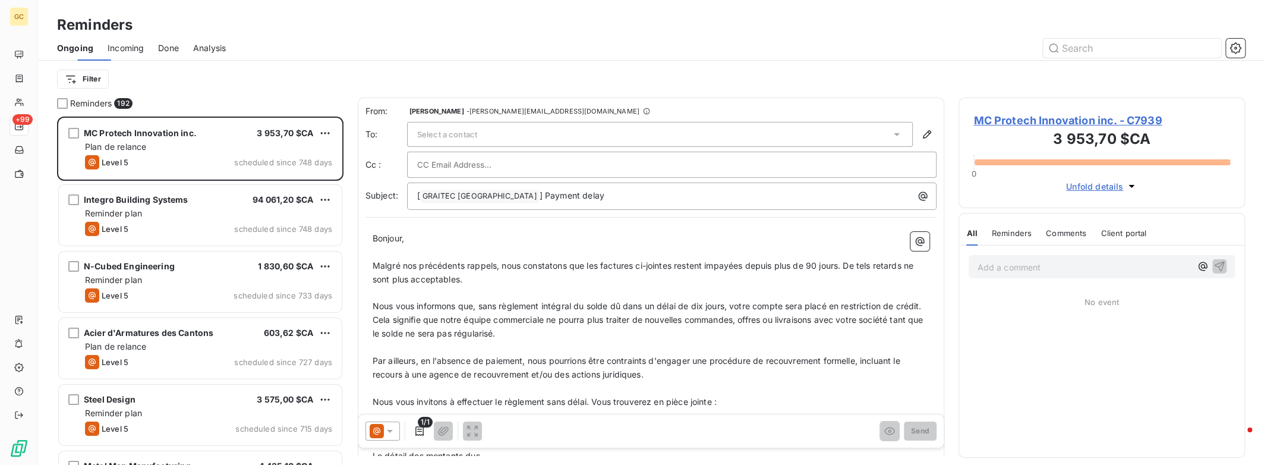
scroll to position [339, 277]
click at [119, 54] on div "Incoming" at bounding box center [126, 48] width 36 height 25
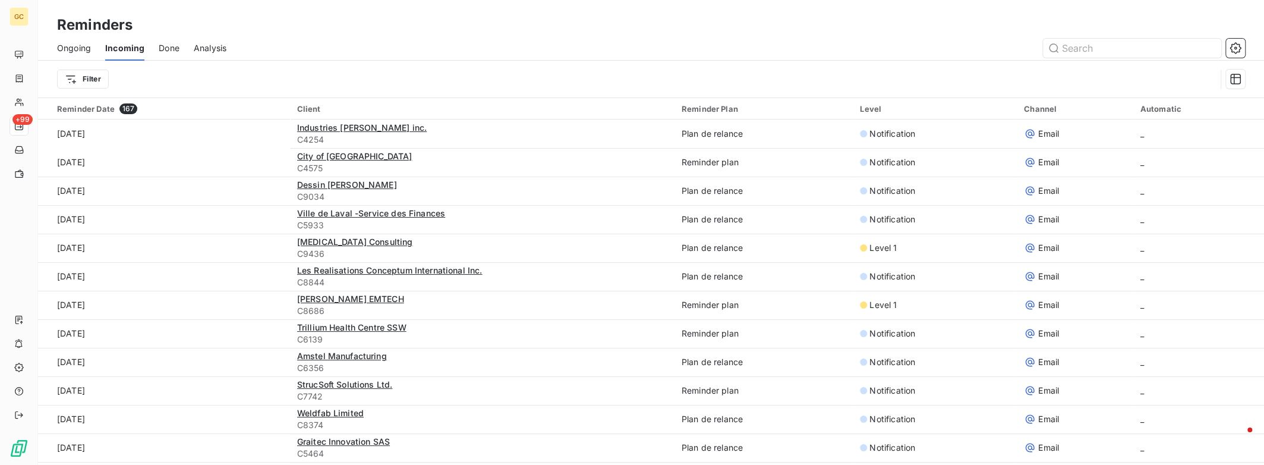
click at [74, 52] on span "Ongoing" at bounding box center [74, 48] width 34 height 12
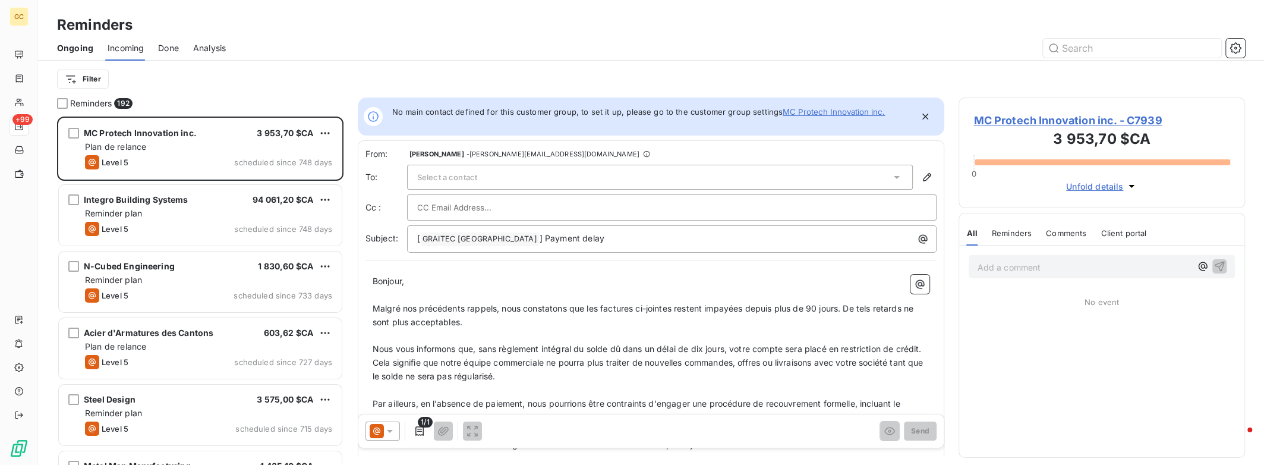
scroll to position [10, 10]
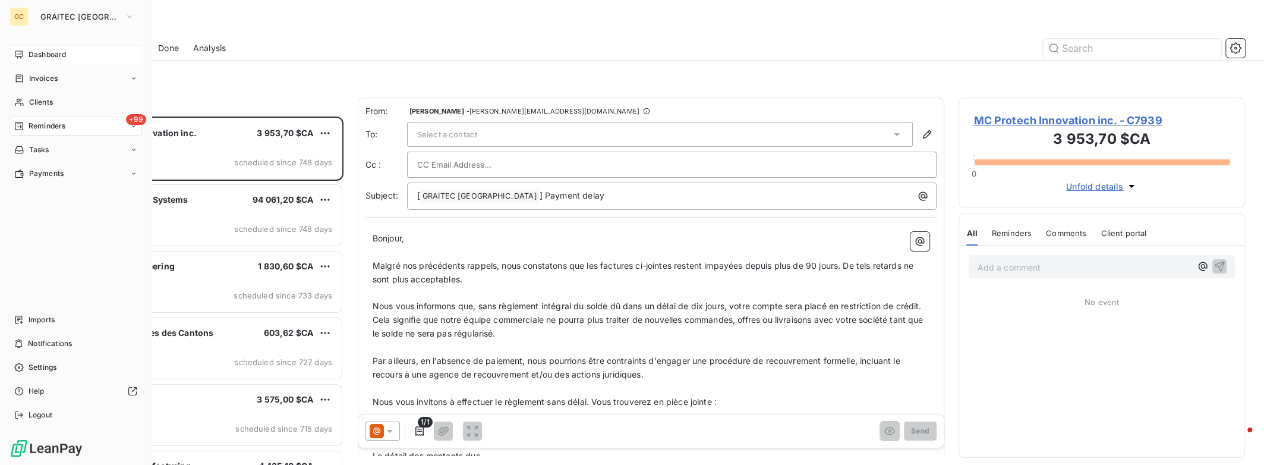
click at [47, 56] on span "Dashboard" at bounding box center [47, 54] width 37 height 11
